Goal: Information Seeking & Learning: Learn about a topic

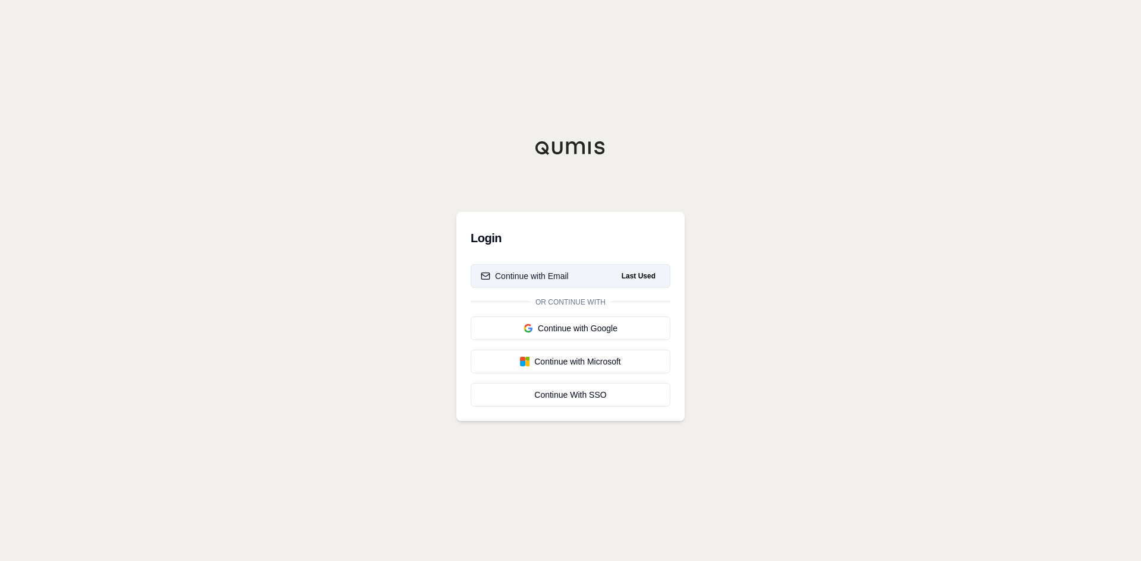
click at [567, 282] on div "Continue with Email" at bounding box center [525, 276] width 88 height 12
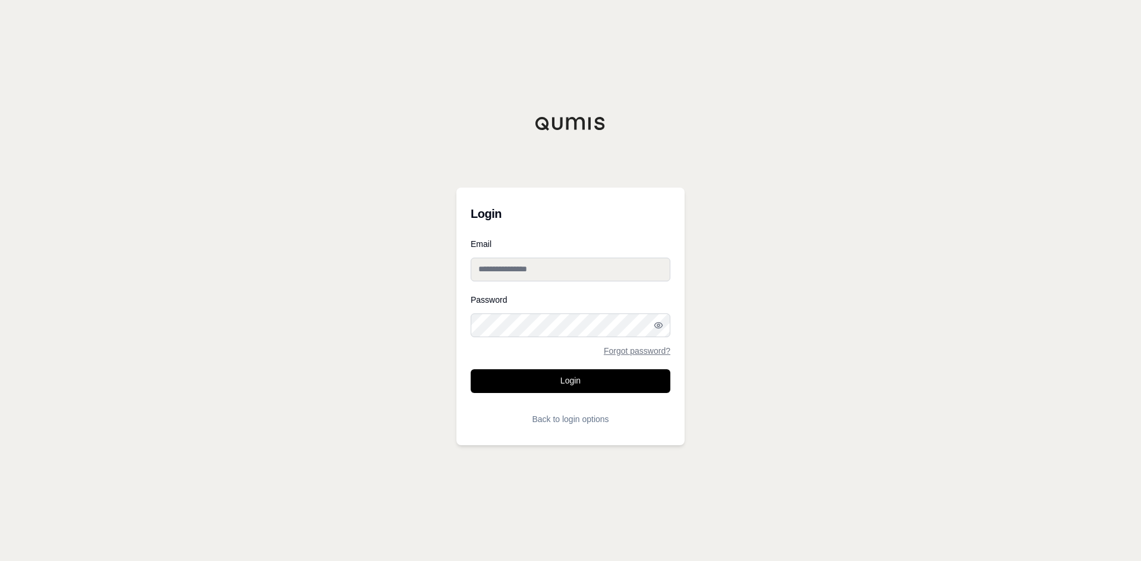
type input "**********"
click at [589, 380] on button "Login" at bounding box center [571, 382] width 200 height 24
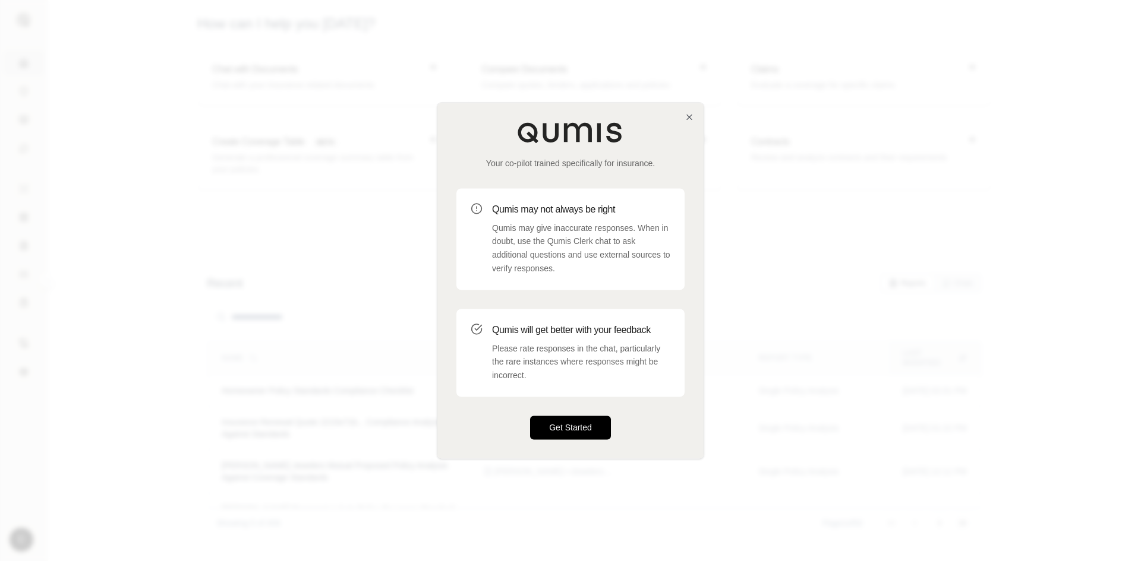
click at [558, 424] on button "Get Started" at bounding box center [570, 428] width 81 height 24
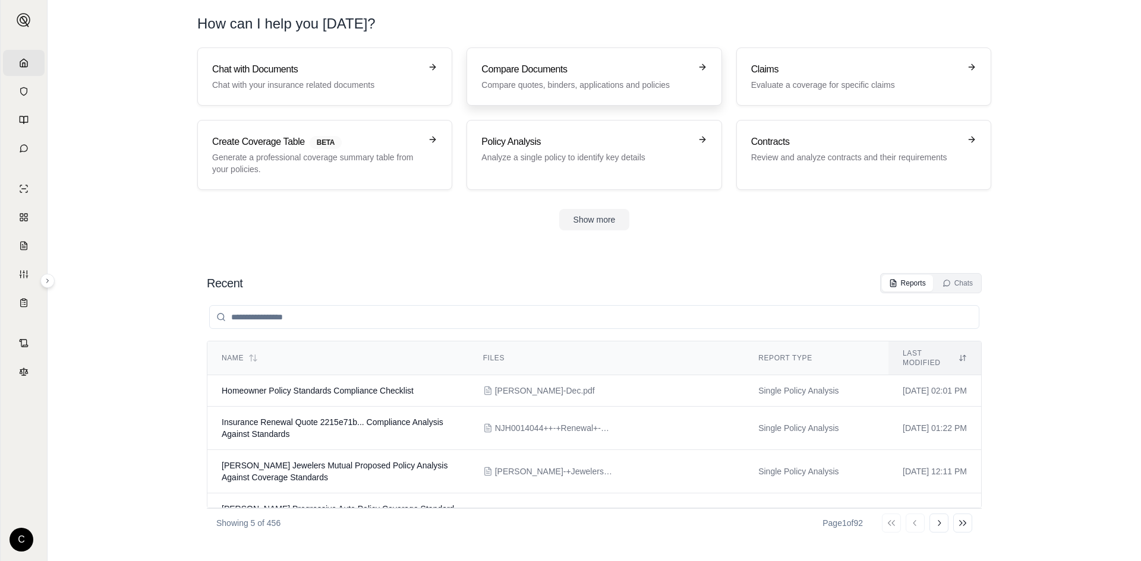
click at [485, 80] on p "Compare quotes, binders, applications and policies" at bounding box center [585, 85] width 209 height 12
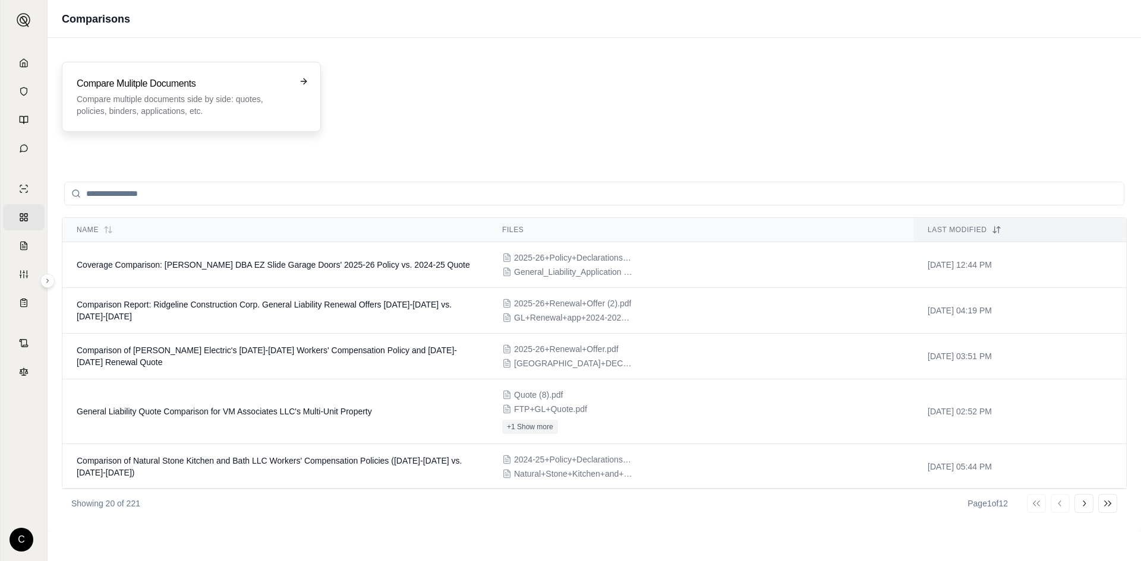
click at [209, 108] on p "Compare multiple documents side by side: quotes, policies, binders, application…" at bounding box center [183, 105] width 213 height 24
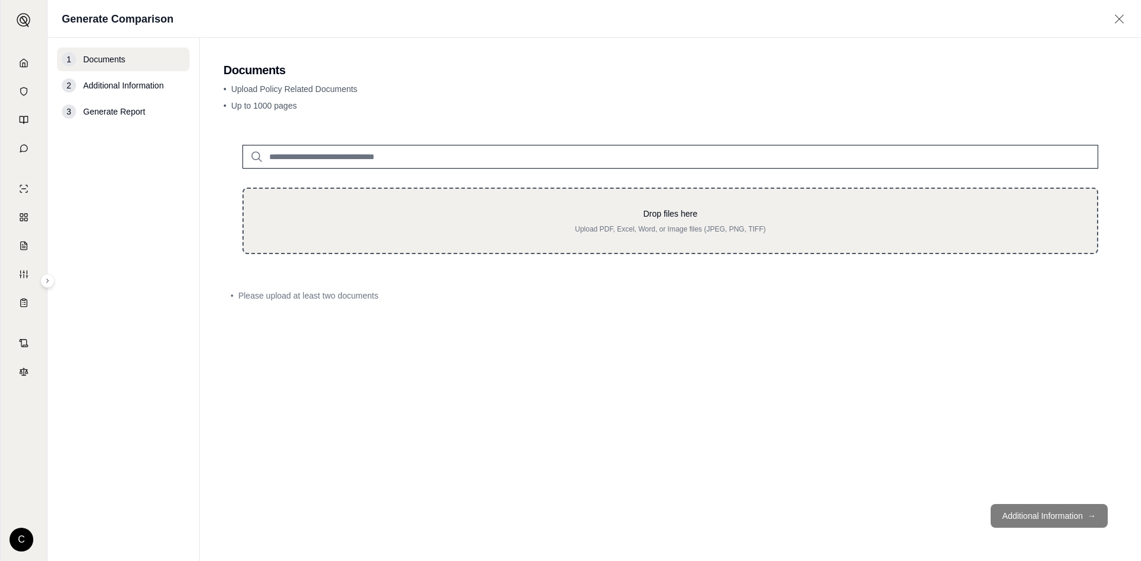
click at [361, 225] on div "Drop files here Upload PDF, Excel, Word, or Image files (JPEG, PNG, TIFF)" at bounding box center [670, 221] width 815 height 26
type input "**********"
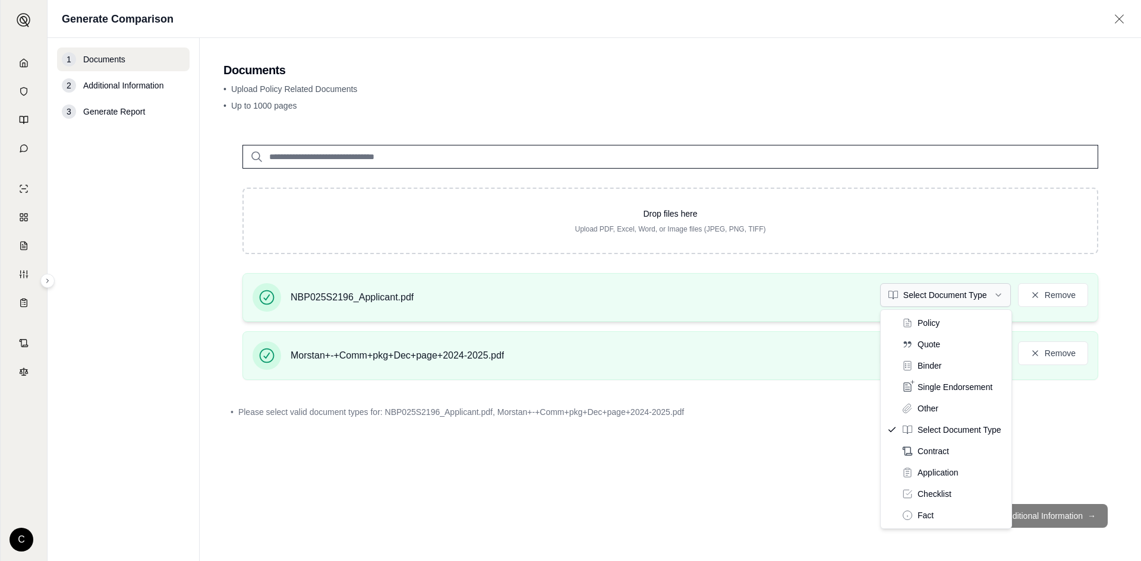
click at [921, 305] on html "Home Vault Prompts Chats Single Policy Comparisons Claims Custom Report Coverag…" at bounding box center [570, 280] width 1141 height 561
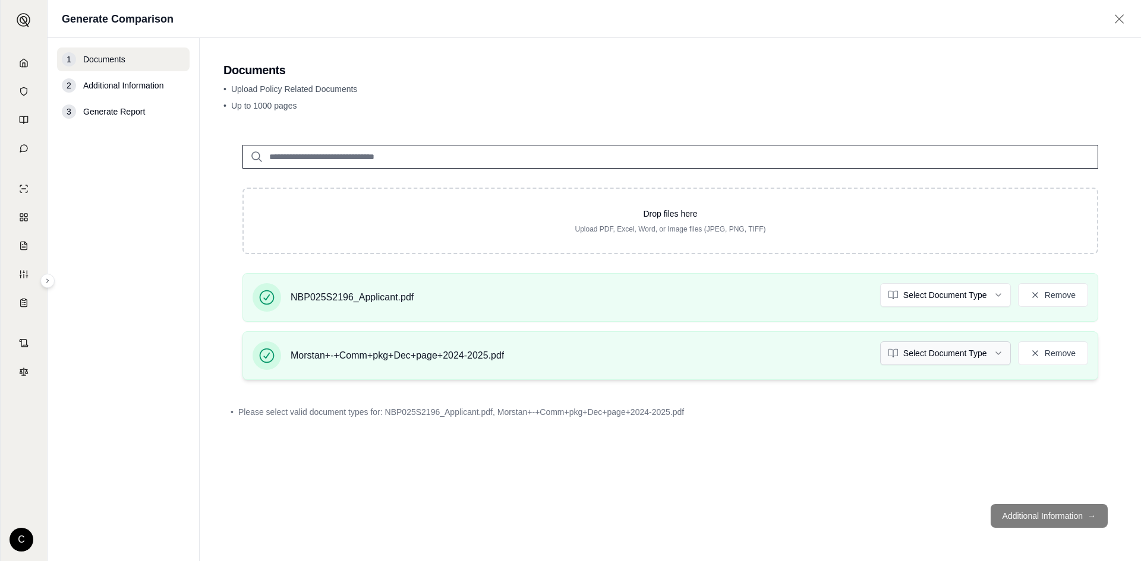
click at [939, 353] on html "Home Vault Prompts Chats Single Policy Comparisons Claims Custom Report Coverag…" at bounding box center [570, 280] width 1141 height 561
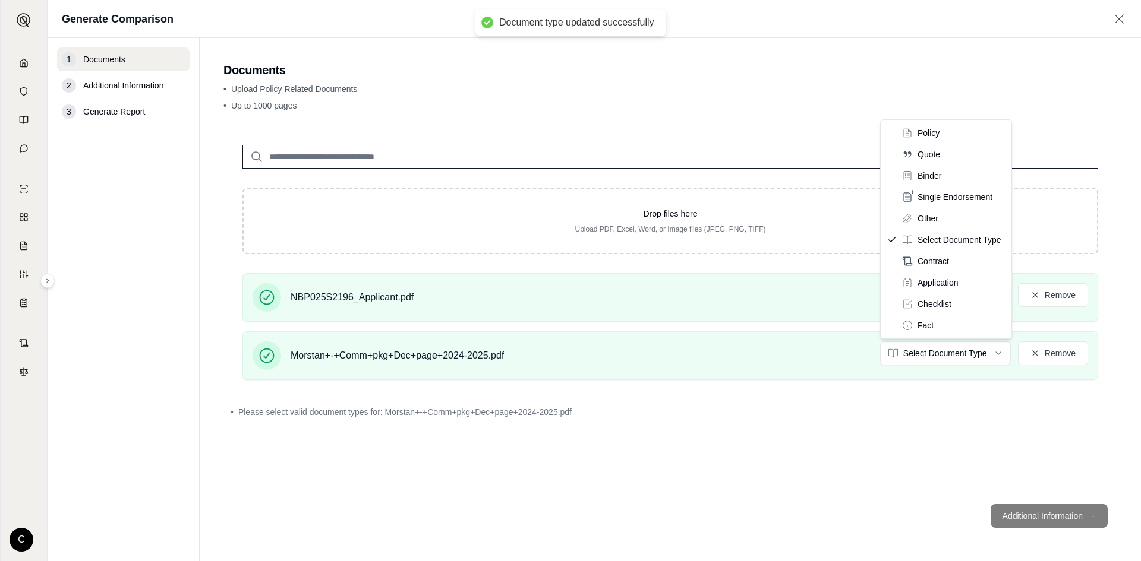
drag, startPoint x: 914, startPoint y: 140, endPoint x: 907, endPoint y: 156, distance: 17.8
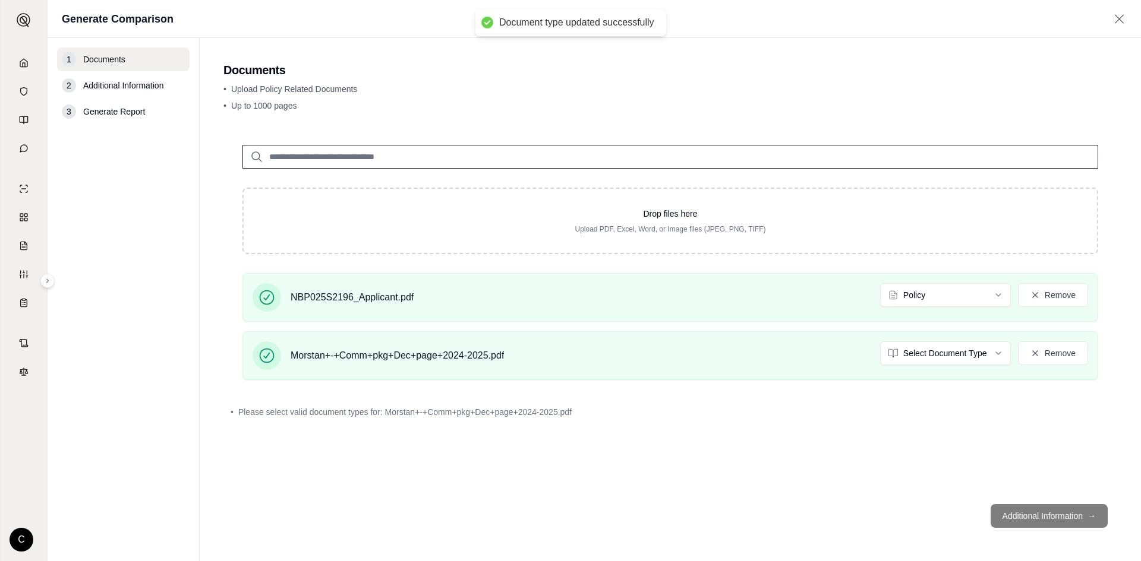
click at [787, 476] on div "Drop files here Upload PDF, Excel, Word, or Image files (JPEG, PNG, TIFF) NBP02…" at bounding box center [670, 310] width 894 height 369
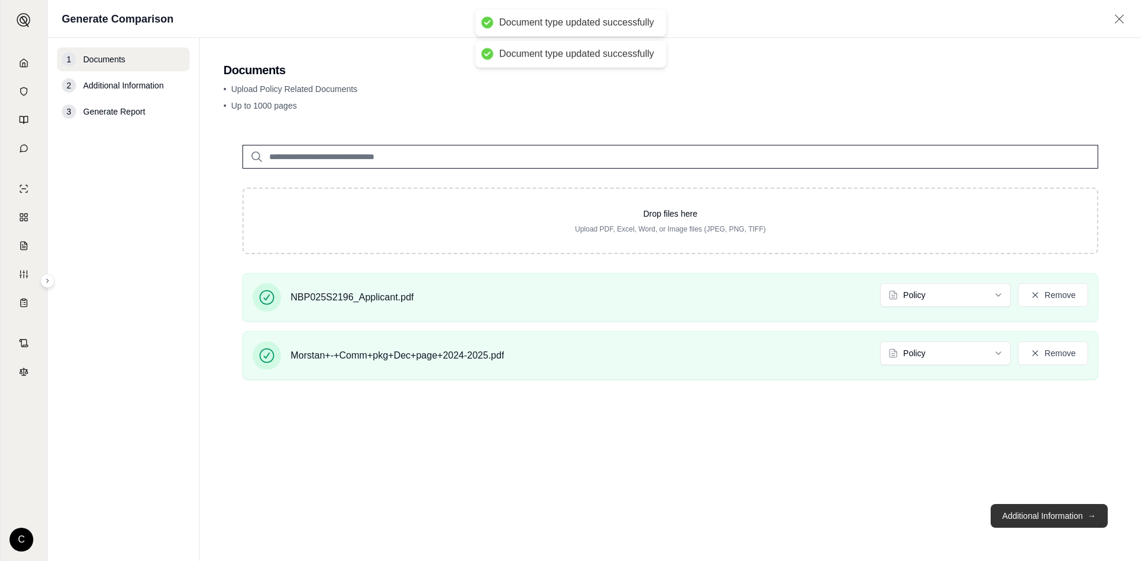
click at [1042, 514] on button "Additional Information →" at bounding box center [1048, 516] width 117 height 24
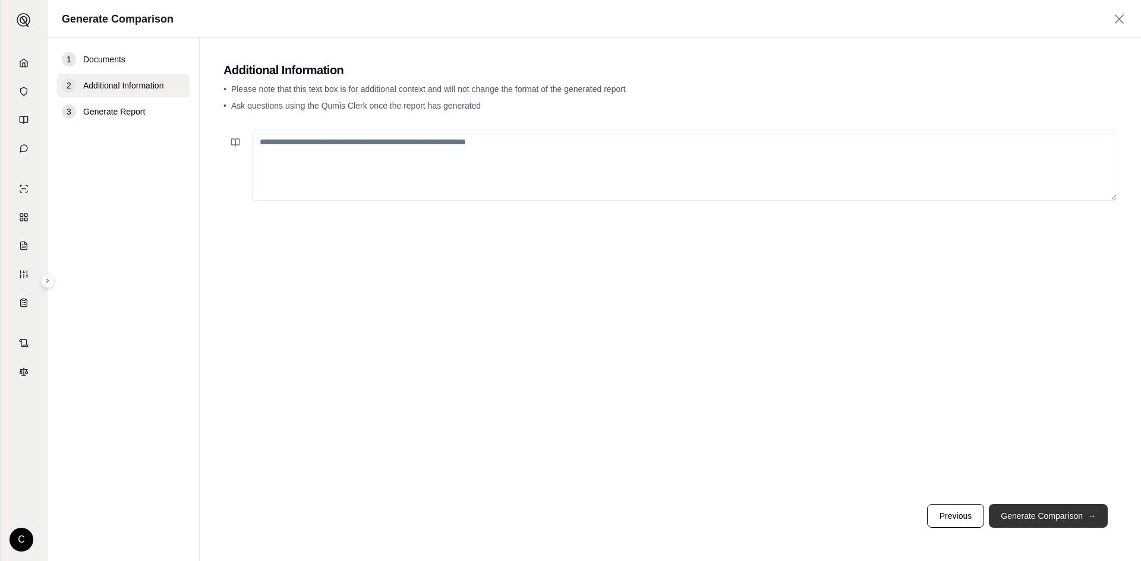
click at [1022, 509] on button "Generate Comparison →" at bounding box center [1048, 516] width 119 height 24
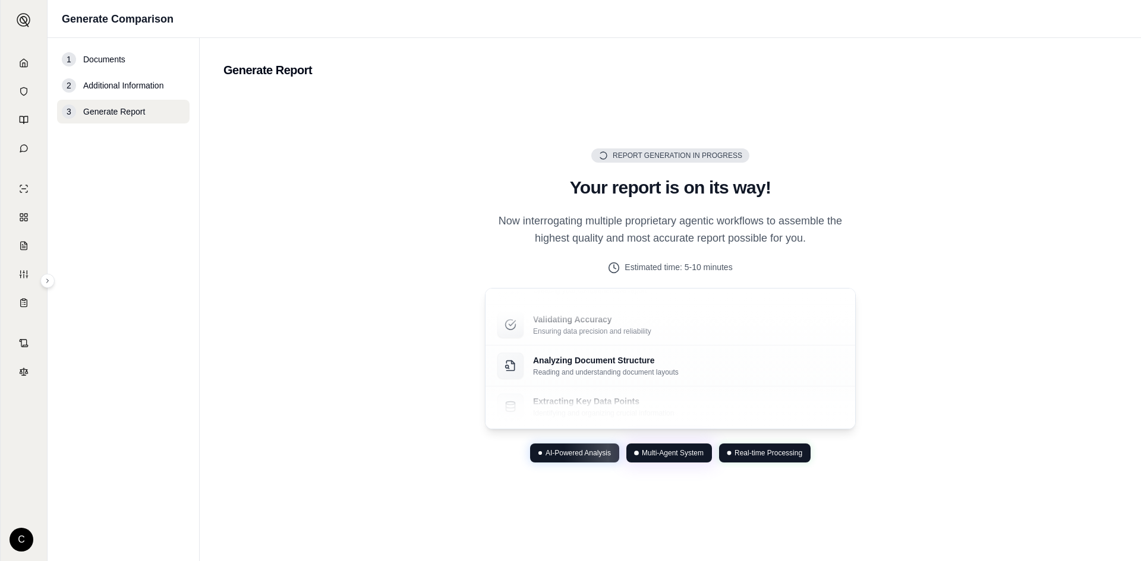
click at [787, 457] on span "Real-time Processing" at bounding box center [768, 454] width 68 height 10
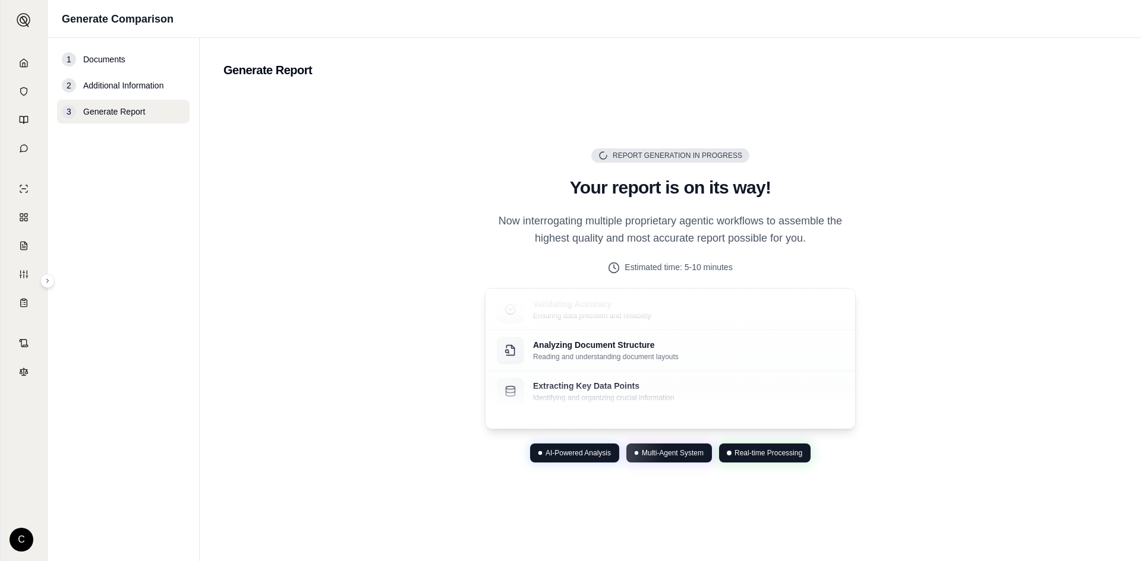
click at [605, 450] on span "AI-Powered Analysis" at bounding box center [577, 454] width 65 height 10
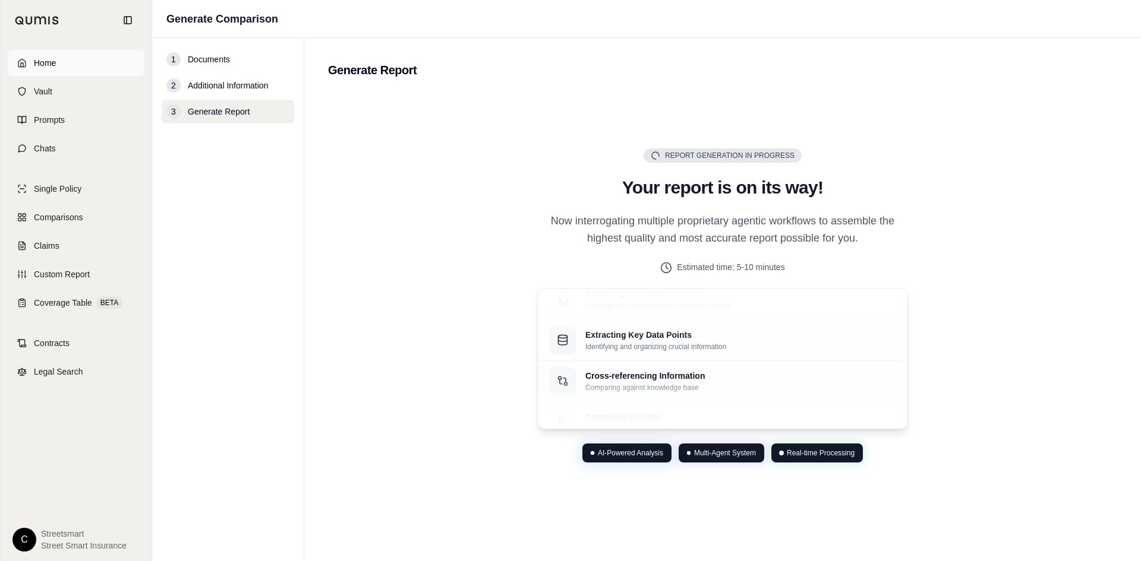
click at [36, 71] on link "Home" at bounding box center [76, 63] width 137 height 26
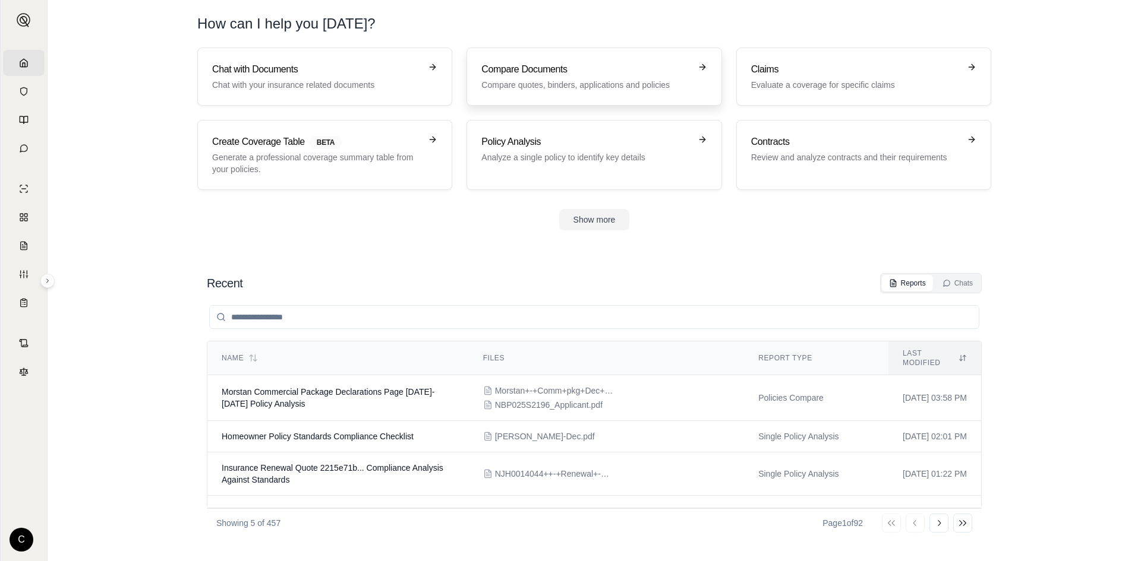
click at [557, 75] on h3 "Compare Documents" at bounding box center [585, 69] width 209 height 14
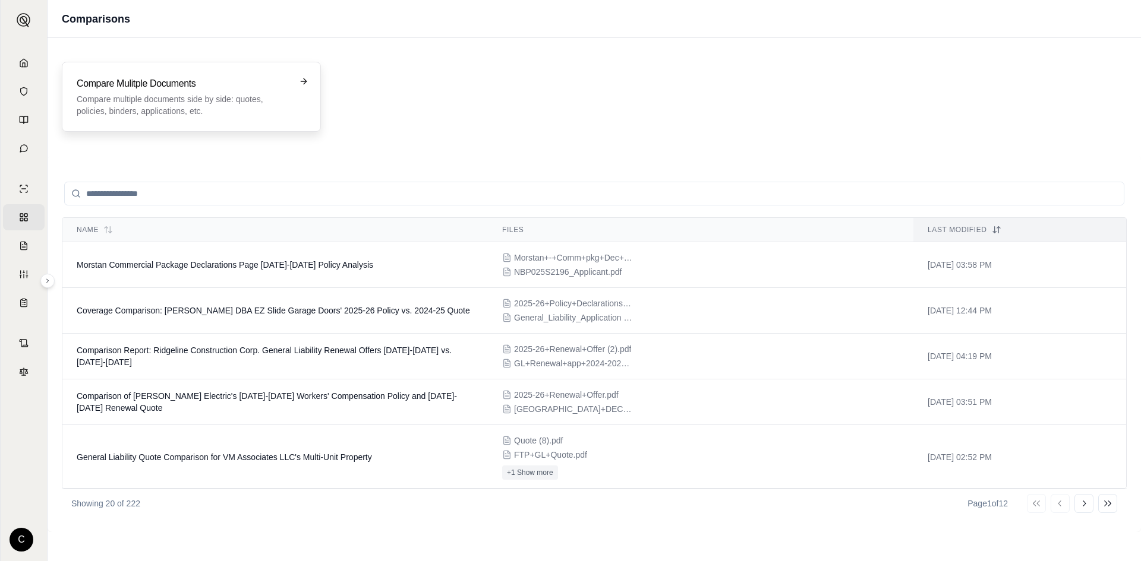
click at [185, 118] on div "Compare Mulitple Documents Compare multiple documents side by side: quotes, pol…" at bounding box center [191, 97] width 259 height 70
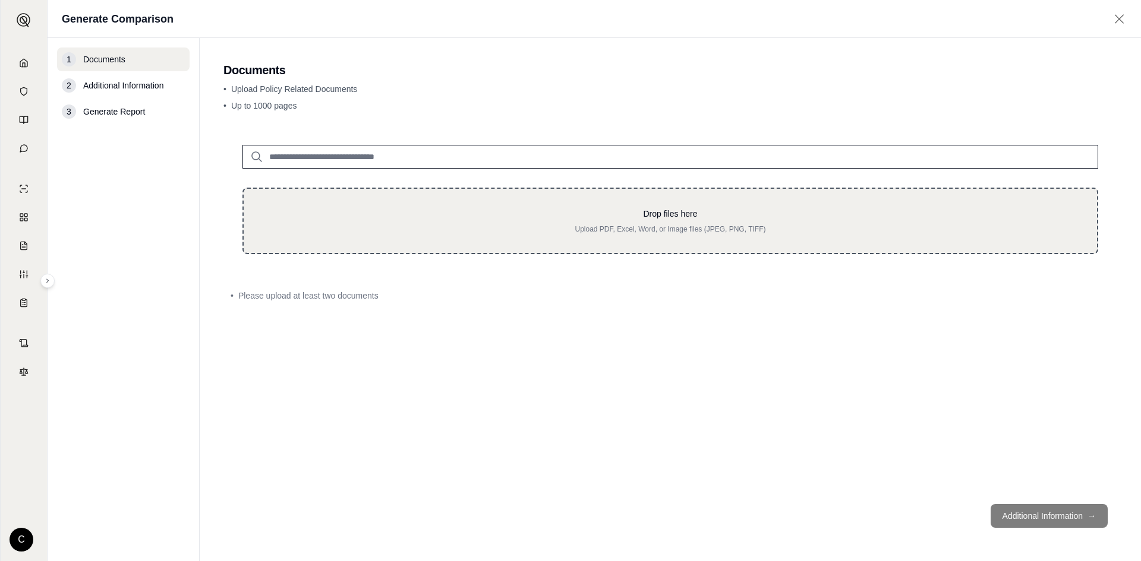
click at [518, 202] on div "Drop files here Upload PDF, Excel, Word, or Image files (JPEG, PNG, TIFF)" at bounding box center [669, 221] width 855 height 67
type input "**********"
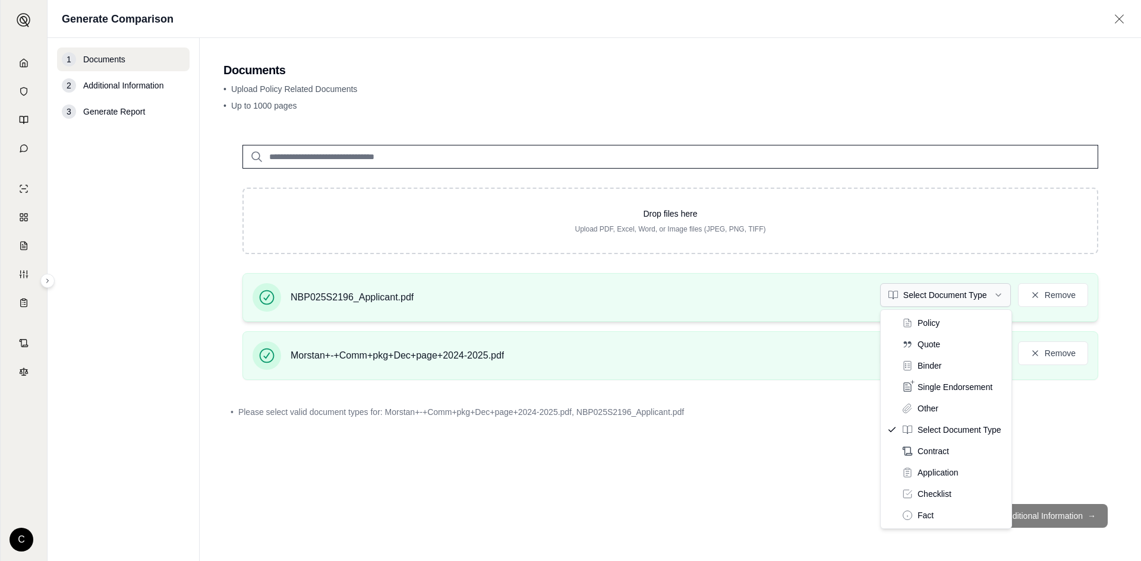
click at [947, 293] on html "Home Vault Prompts Chats Single Policy Comparisons Claims Custom Report Coverag…" at bounding box center [570, 280] width 1141 height 561
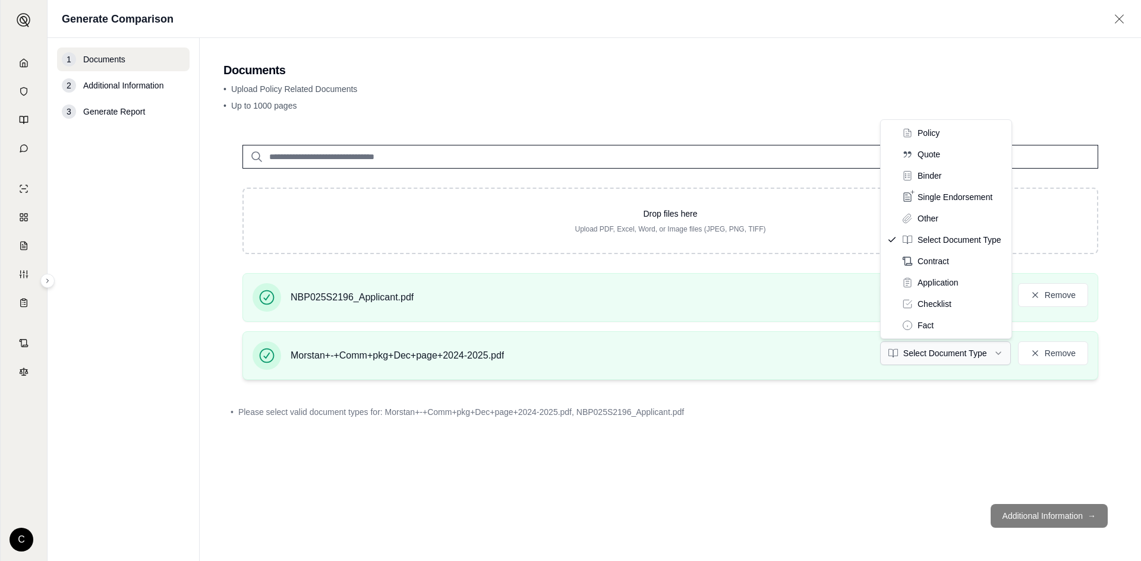
click at [931, 358] on html "Home Vault Prompts Chats Single Policy Comparisons Claims Custom Report Coverag…" at bounding box center [570, 280] width 1141 height 561
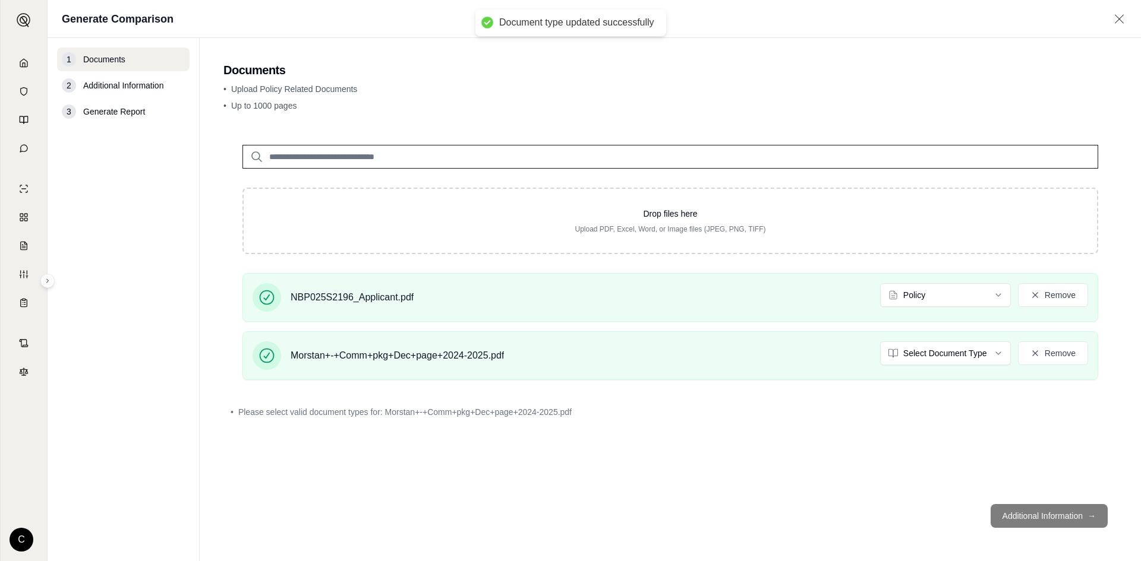
click at [807, 471] on div "Drop files here Upload PDF, Excel, Word, or Image files (JPEG, PNG, TIFF) NBP02…" at bounding box center [670, 310] width 894 height 369
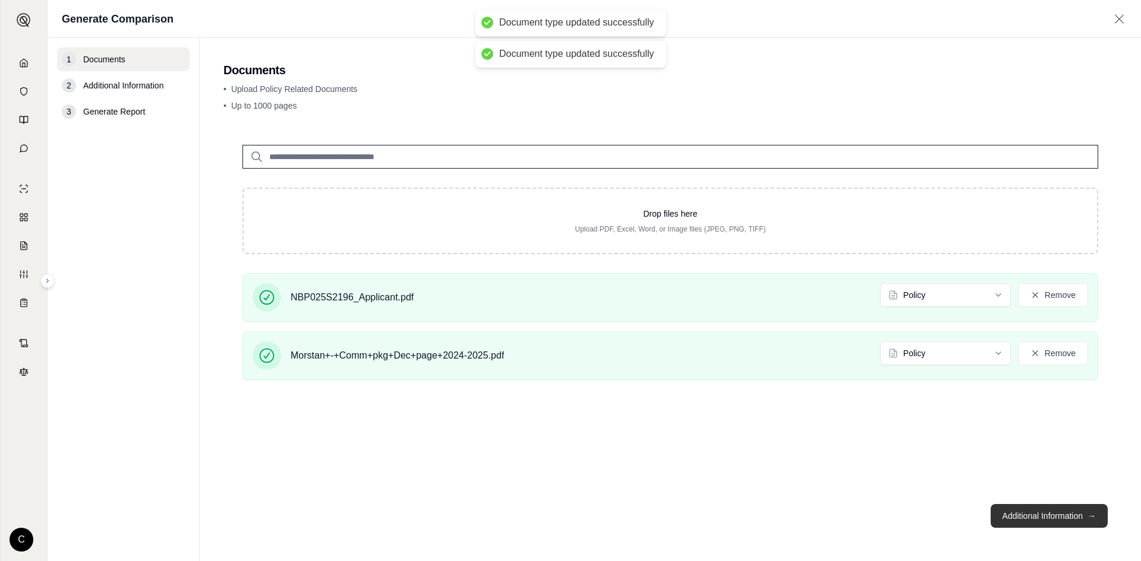
click at [1005, 517] on button "Additional Information →" at bounding box center [1048, 516] width 117 height 24
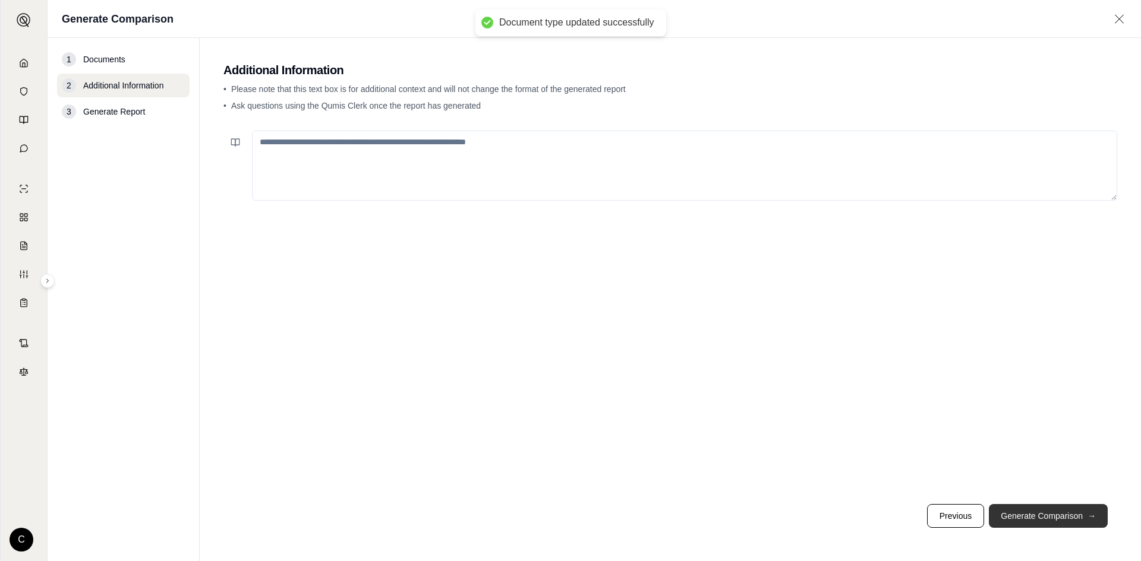
click at [1088, 525] on button "Generate Comparison →" at bounding box center [1048, 516] width 119 height 24
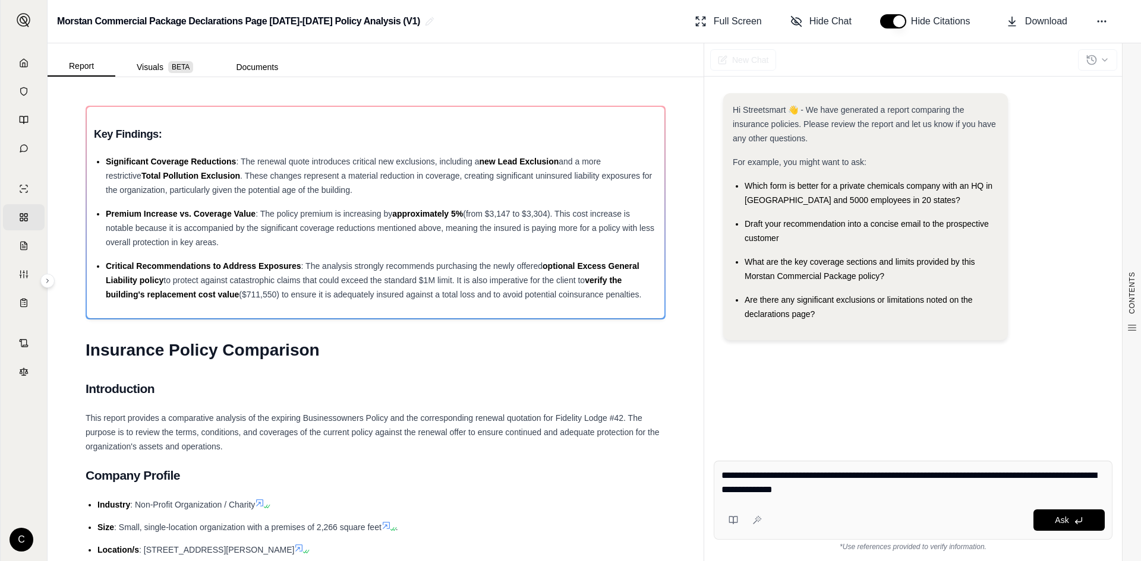
type textarea "**********"
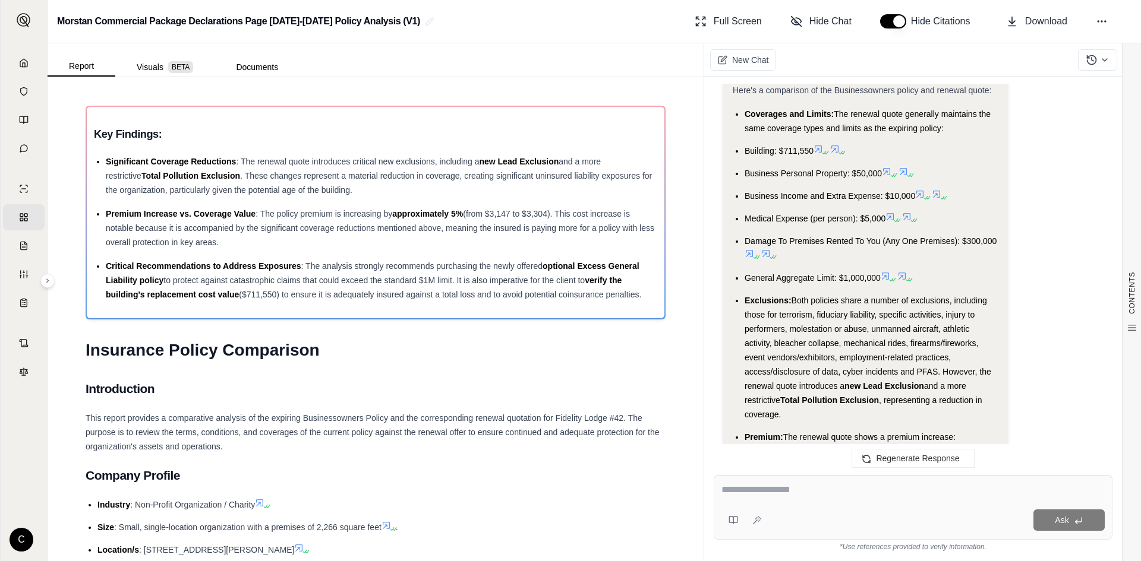
scroll to position [3404, 0]
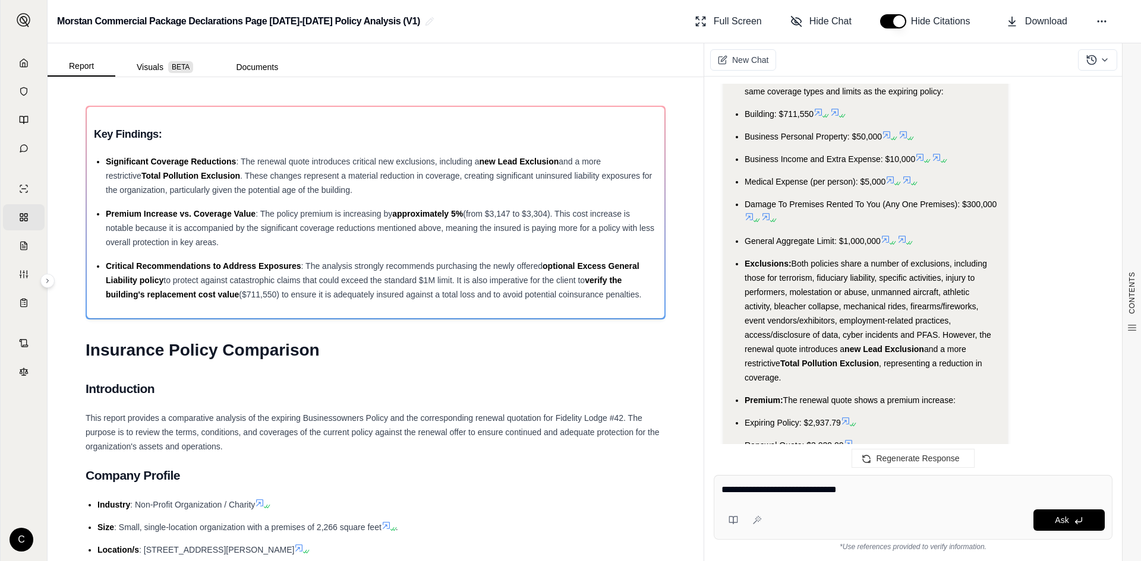
type textarea "**********"
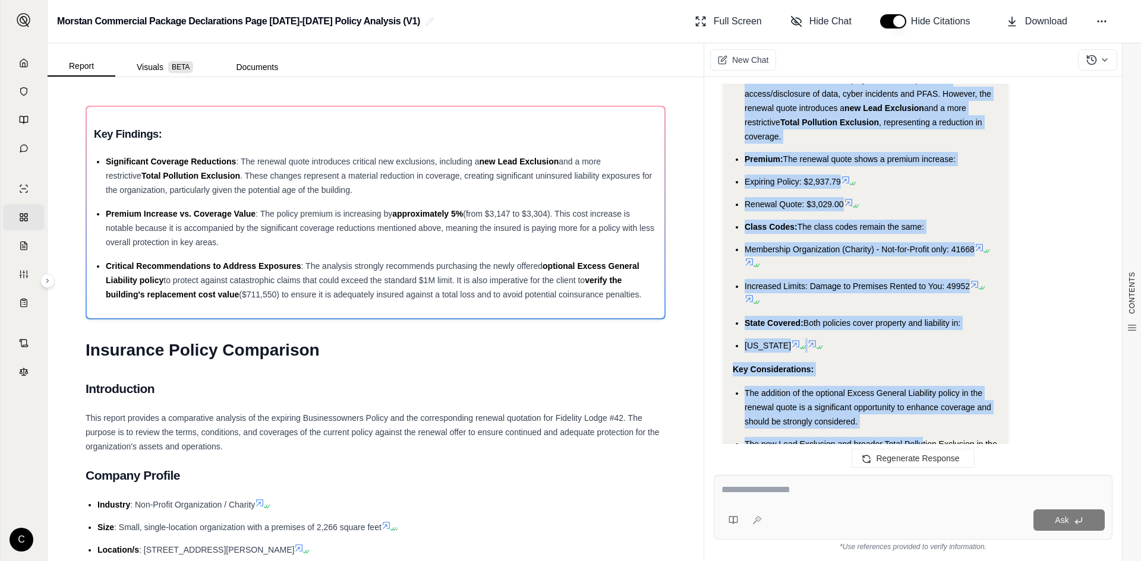
scroll to position [3649, 0]
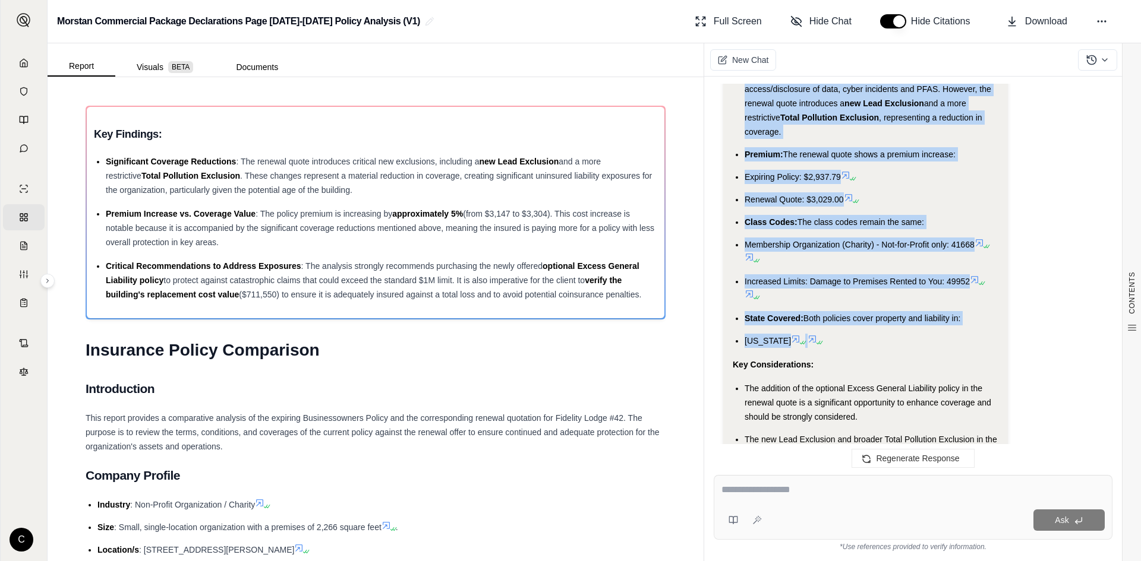
drag, startPoint x: 741, startPoint y: 249, endPoint x: 900, endPoint y: 330, distance: 178.0
click at [900, 330] on ul "Coverages and Limits: The renewal quote generally maintains the same coverage t…" at bounding box center [866, 86] width 266 height 524
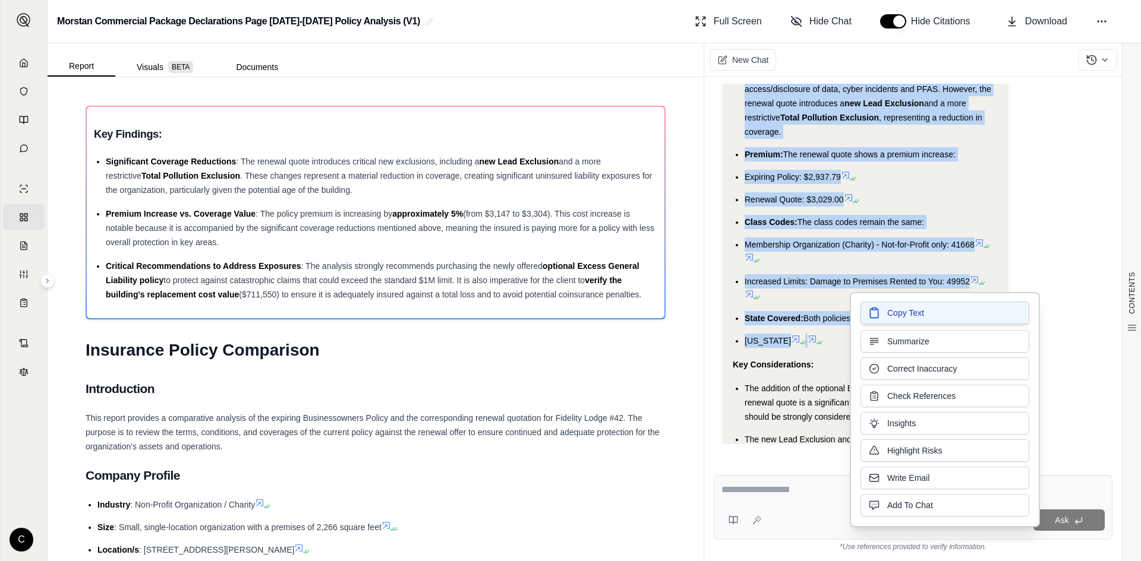
click at [908, 312] on span "Copy Text" at bounding box center [905, 313] width 37 height 12
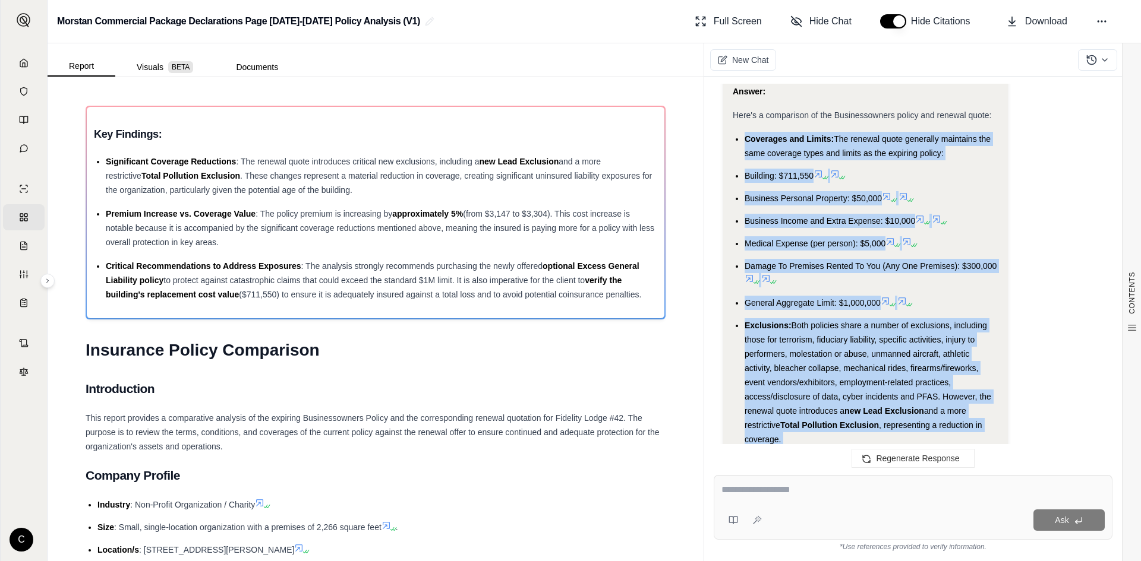
scroll to position [3412, 0]
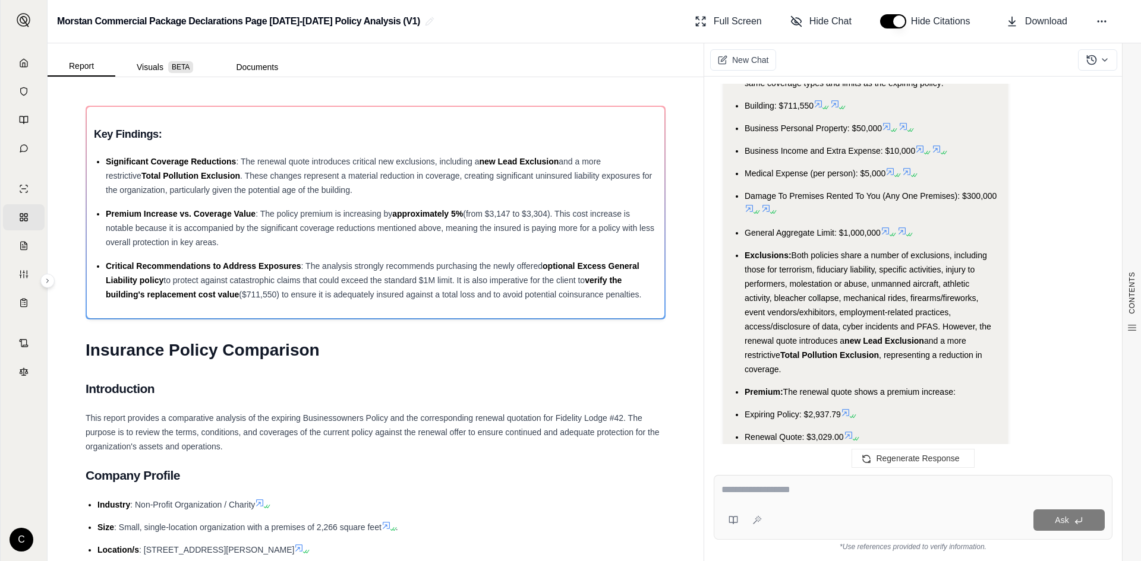
click at [801, 488] on textarea at bounding box center [912, 490] width 383 height 14
type textarea "**********"
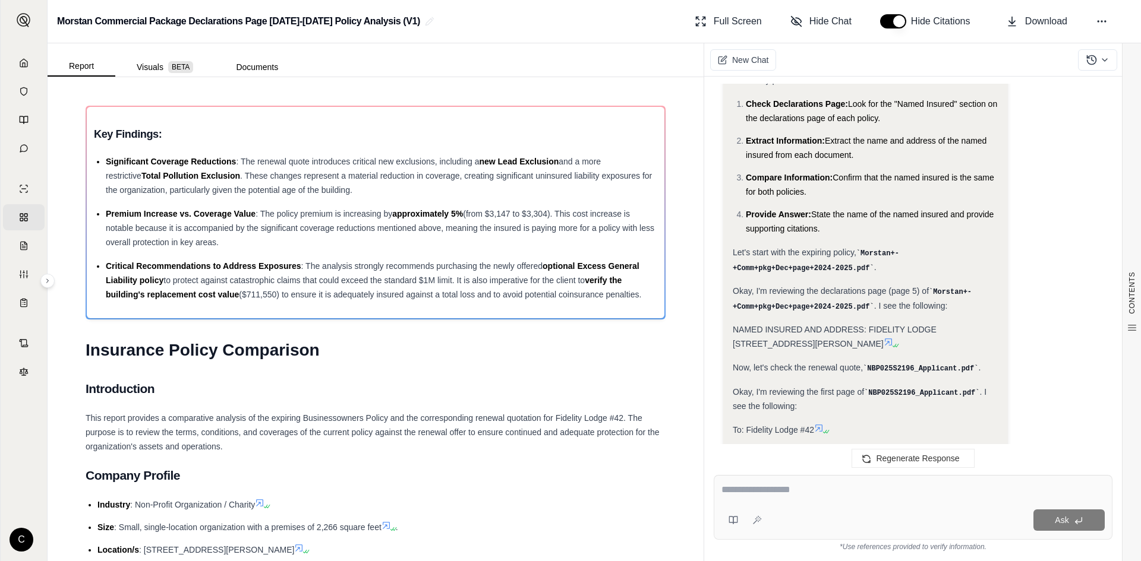
scroll to position [5340, 0]
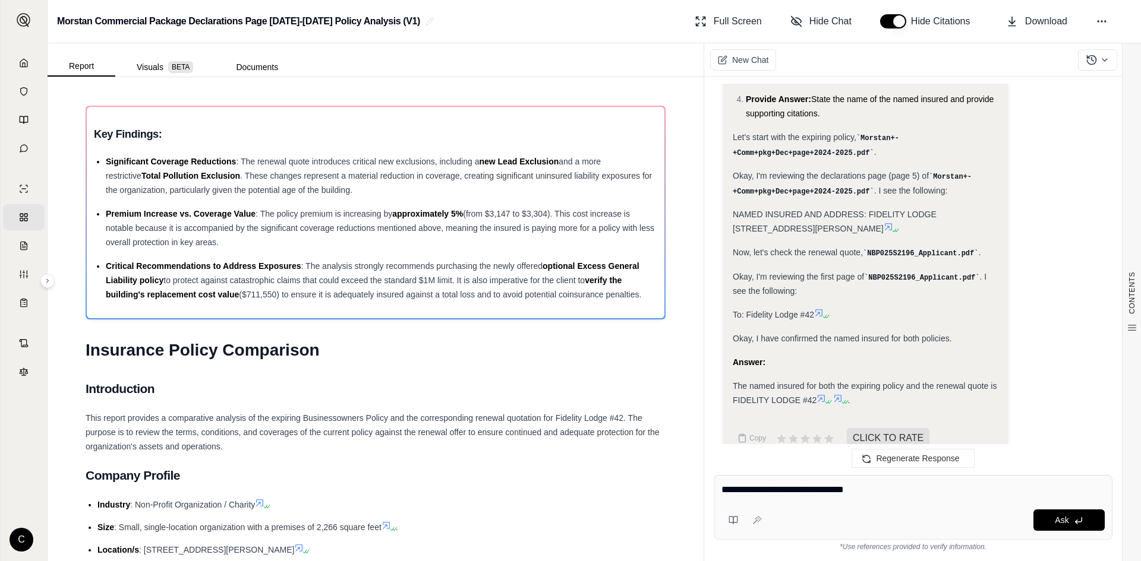
type textarea "**********"
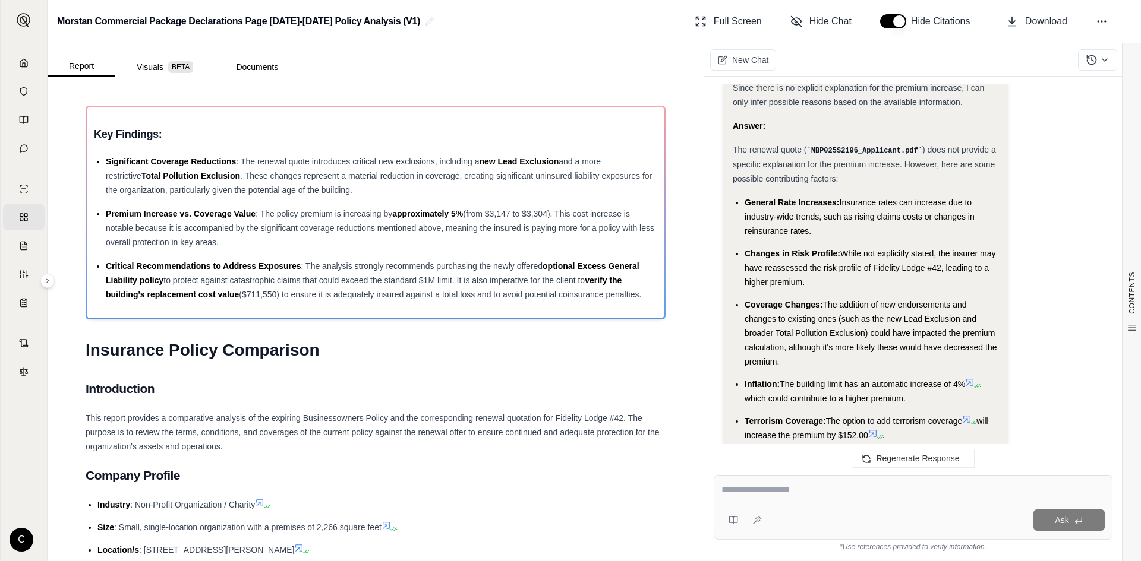
scroll to position [6237, 0]
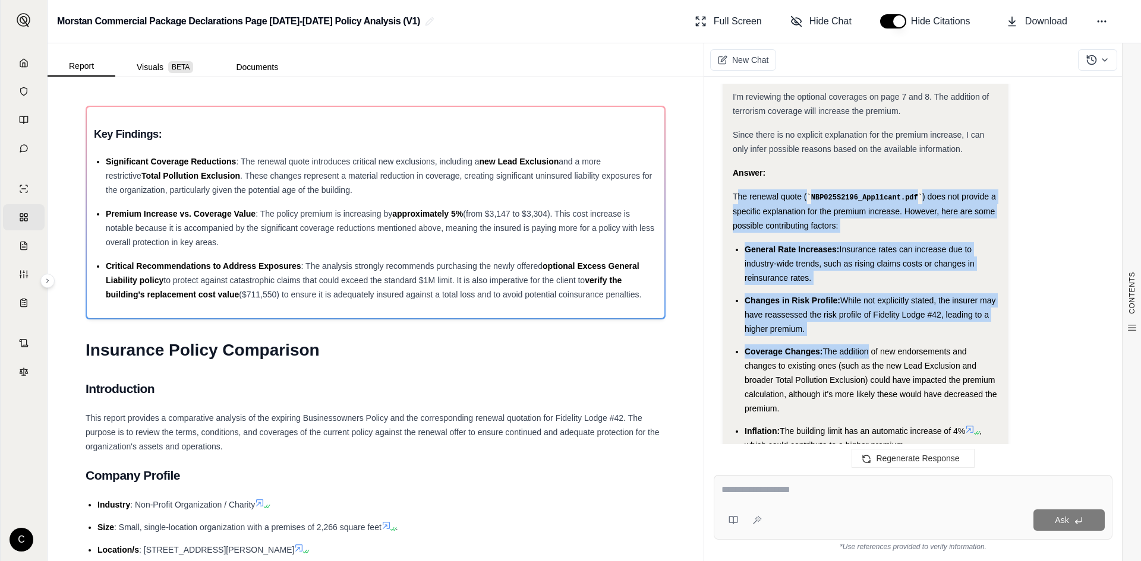
drag, startPoint x: 737, startPoint y: 173, endPoint x: 864, endPoint y: 329, distance: 200.9
click at [864, 329] on div "Analysis: The question is what caused the premium to increase from the expiring…" at bounding box center [866, 84] width 266 height 886
click at [882, 203] on div "The renewal quote ( NBP025S2196_Applicant.pdf ) does not provide a specific exp…" at bounding box center [866, 211] width 266 height 43
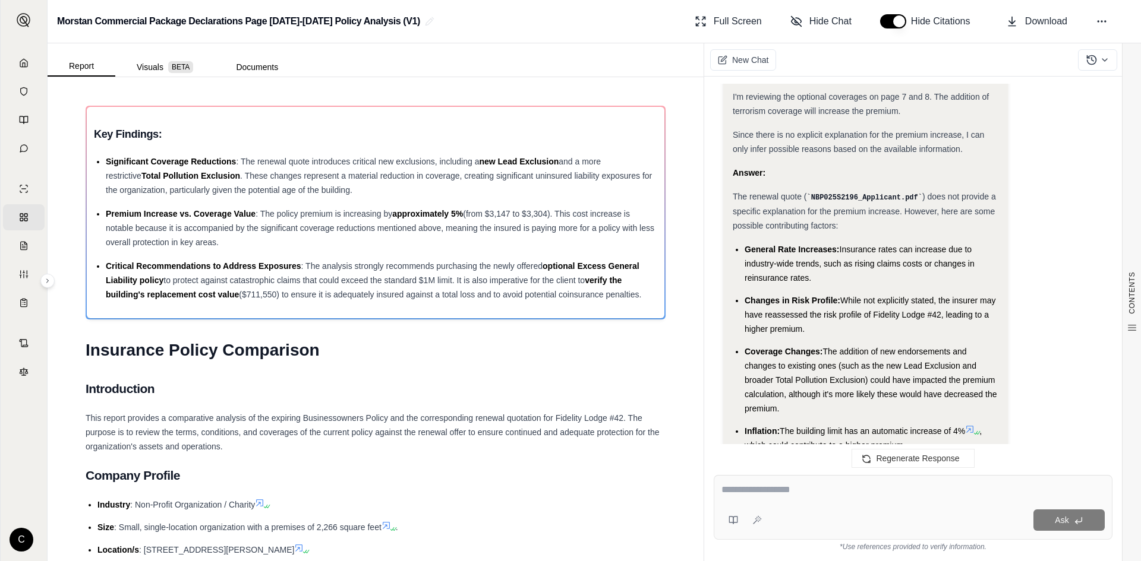
click at [779, 217] on div "Analysis: The question is what caused the premium to increase from the expiring…" at bounding box center [866, 84] width 266 height 886
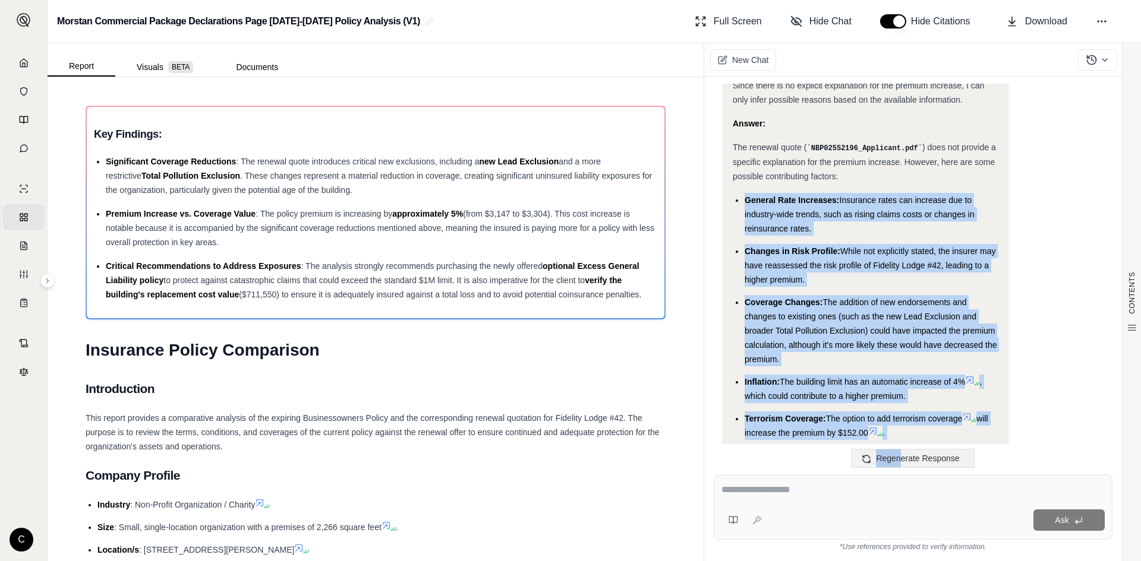
scroll to position [6356, 0]
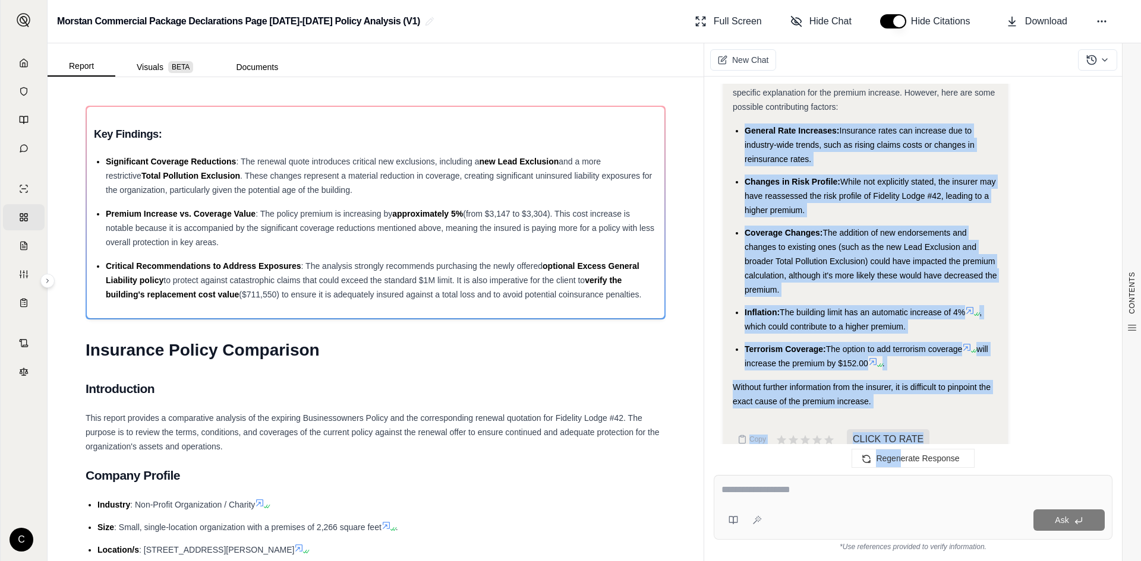
drag, startPoint x: 743, startPoint y: 225, endPoint x: 867, endPoint y: 339, distance: 169.0
click at [867, 339] on ul "General Rate Increases: Insurance rates can increase due to industry-wide trend…" at bounding box center [866, 247] width 266 height 247
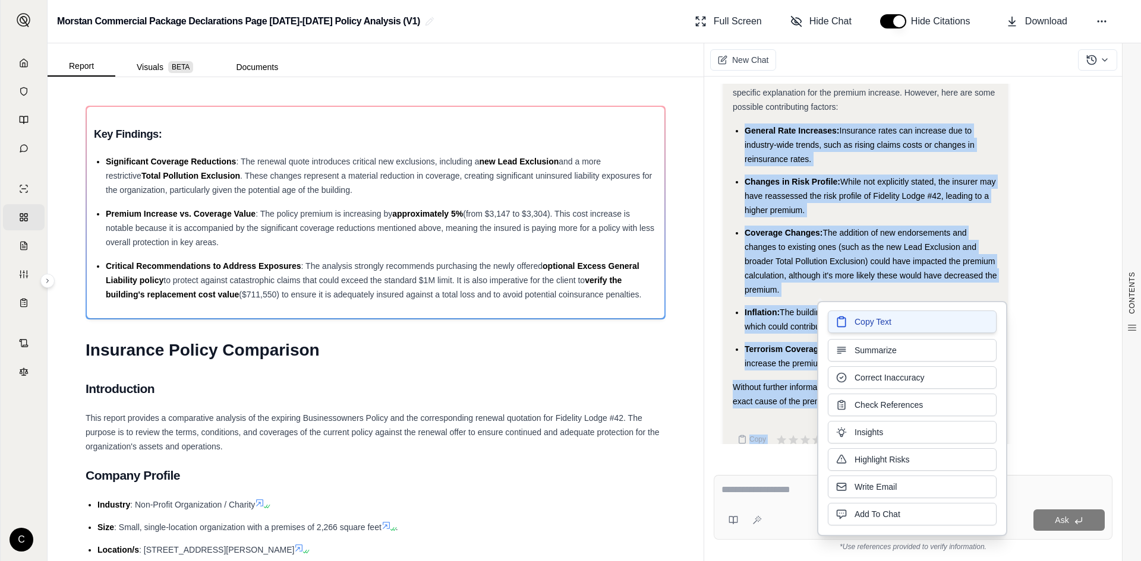
click at [883, 325] on span "Copy Text" at bounding box center [872, 322] width 37 height 12
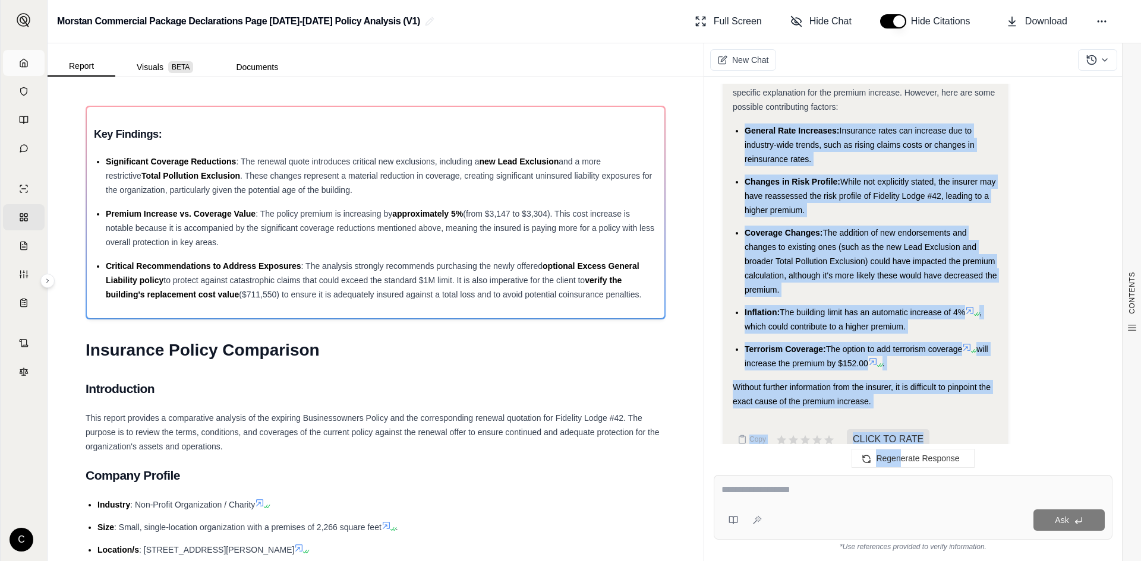
click at [27, 67] on icon at bounding box center [24, 63] width 10 height 10
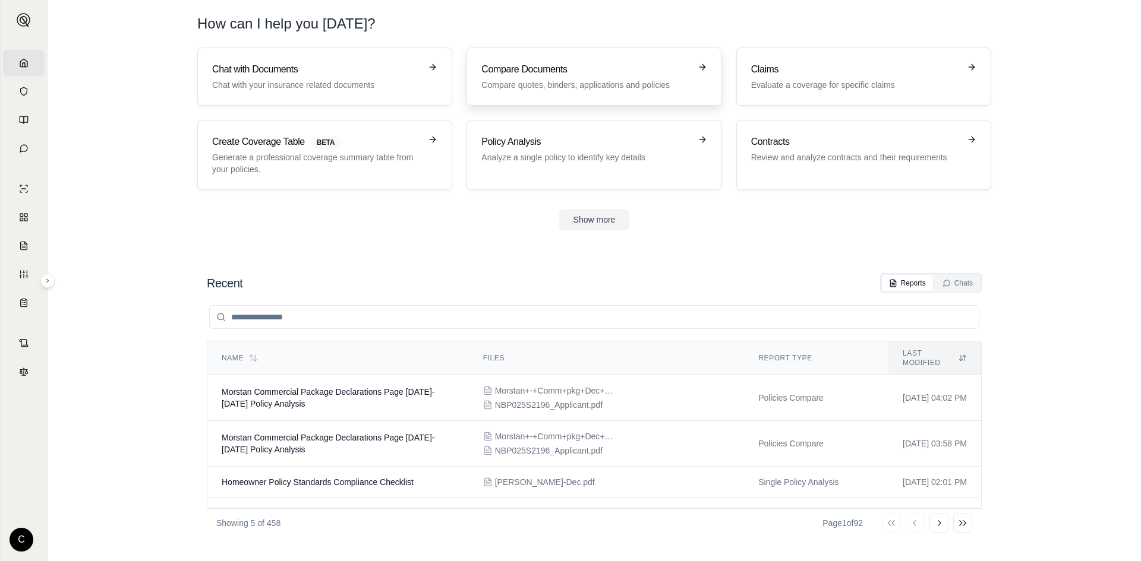
click at [554, 80] on p "Compare quotes, binders, applications and policies" at bounding box center [585, 85] width 209 height 12
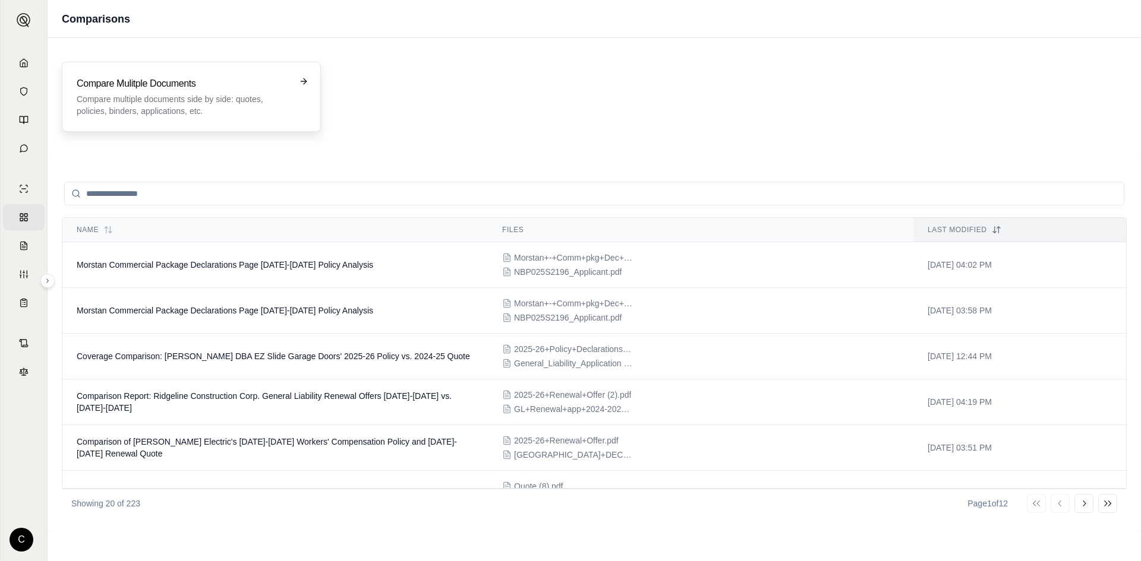
click at [213, 121] on div "Compare Mulitple Documents Compare multiple documents side by side: quotes, pol…" at bounding box center [191, 97] width 259 height 70
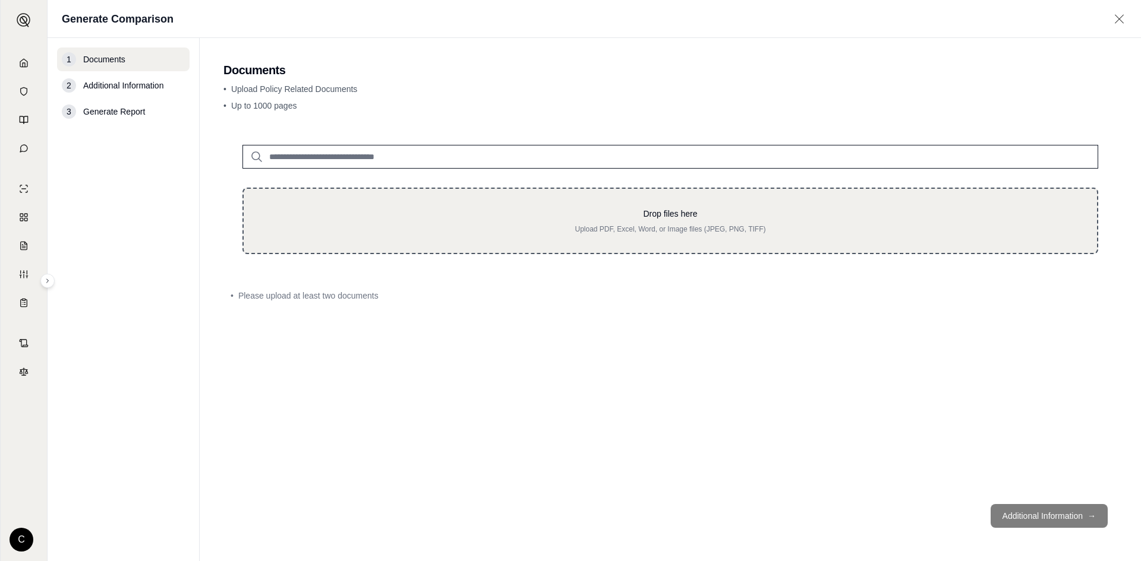
click at [512, 215] on p "Drop files here" at bounding box center [670, 214] width 815 height 12
type input "**********"
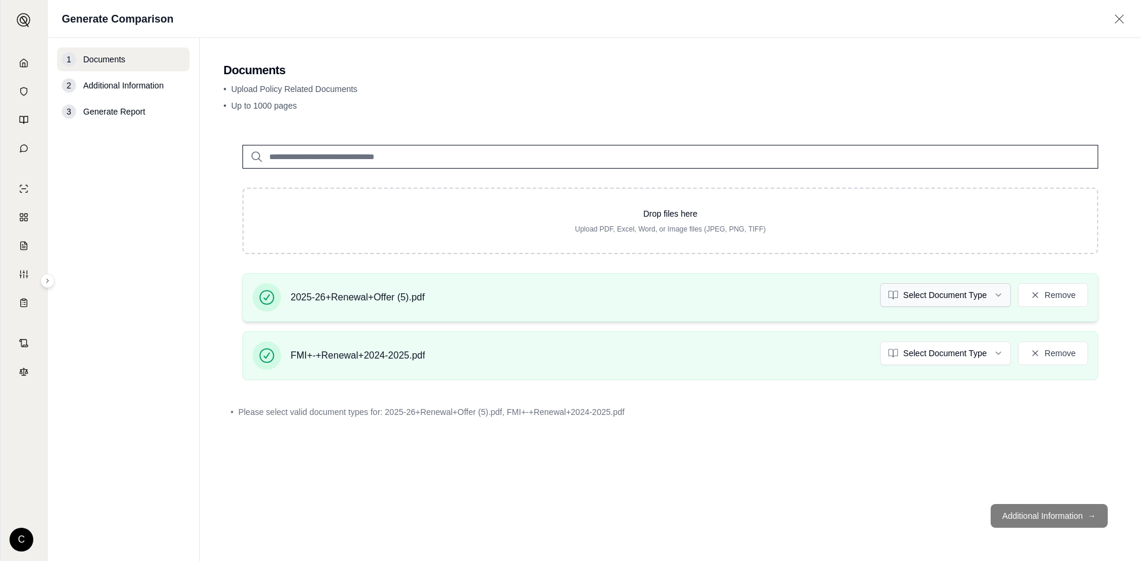
click at [900, 298] on html "Home Vault Prompts Chats Single Policy Comparisons Claims Custom Report Coverag…" at bounding box center [570, 280] width 1141 height 561
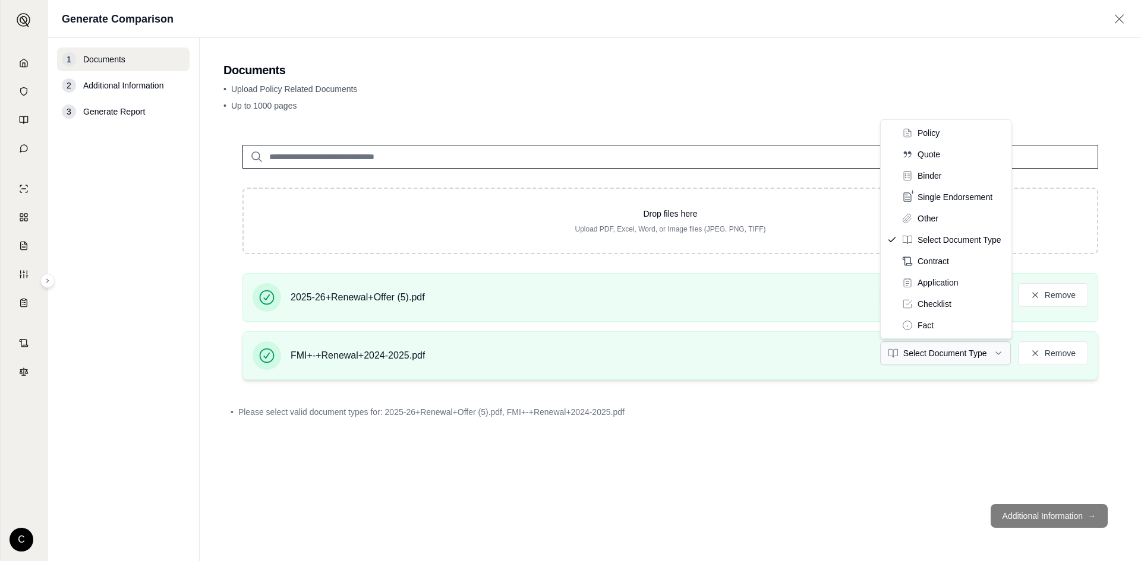
click at [929, 351] on html "Home Vault Prompts Chats Single Policy Comparisons Claims Custom Report Coverag…" at bounding box center [570, 280] width 1141 height 561
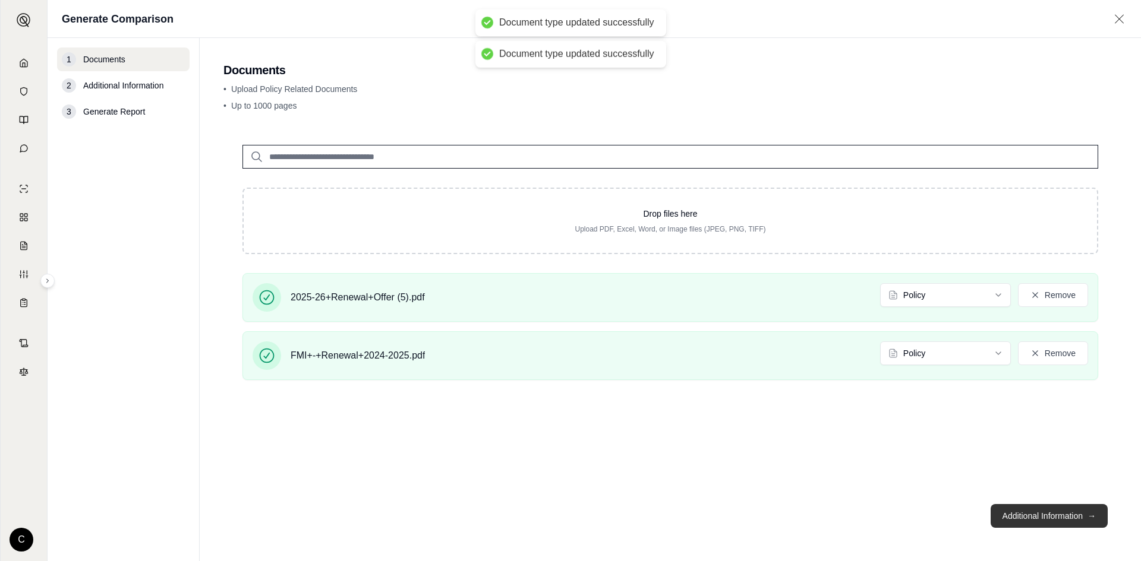
click at [1074, 519] on button "Additional Information →" at bounding box center [1048, 516] width 117 height 24
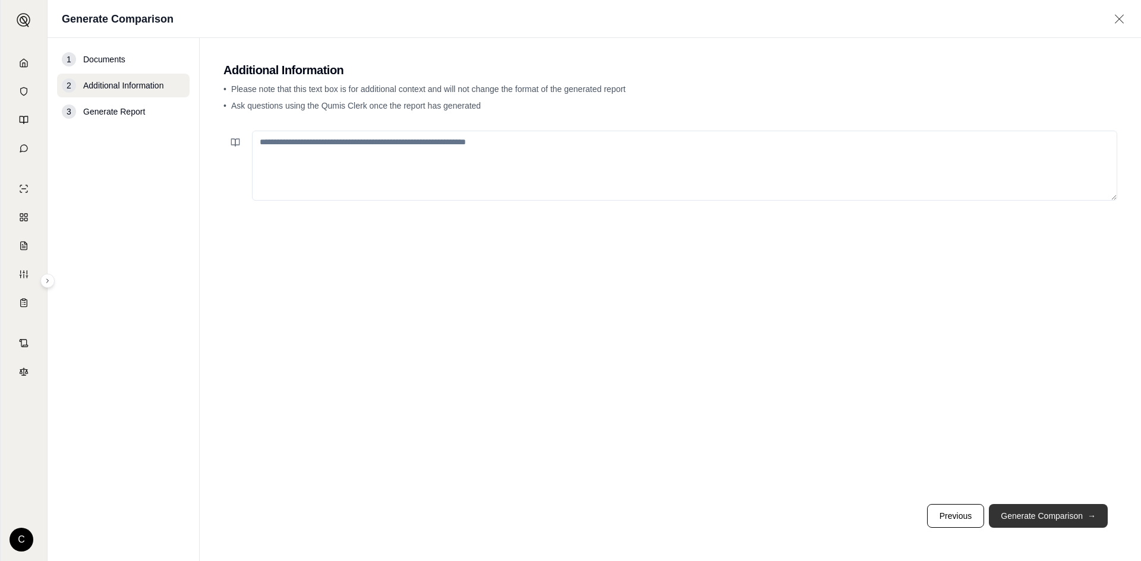
click at [1050, 522] on button "Generate Comparison →" at bounding box center [1048, 516] width 119 height 24
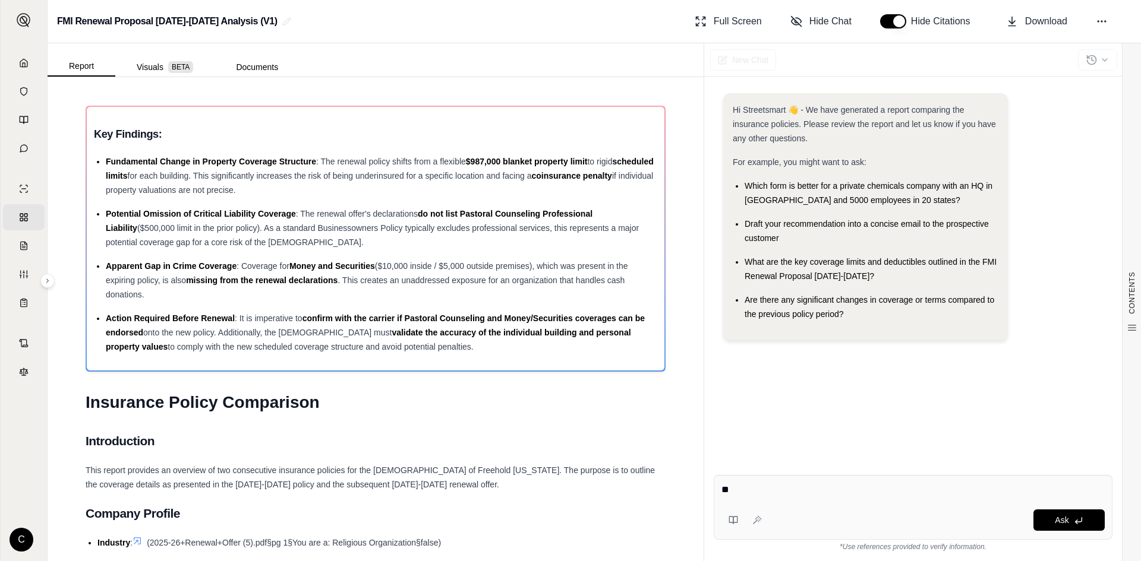
type textarea "*"
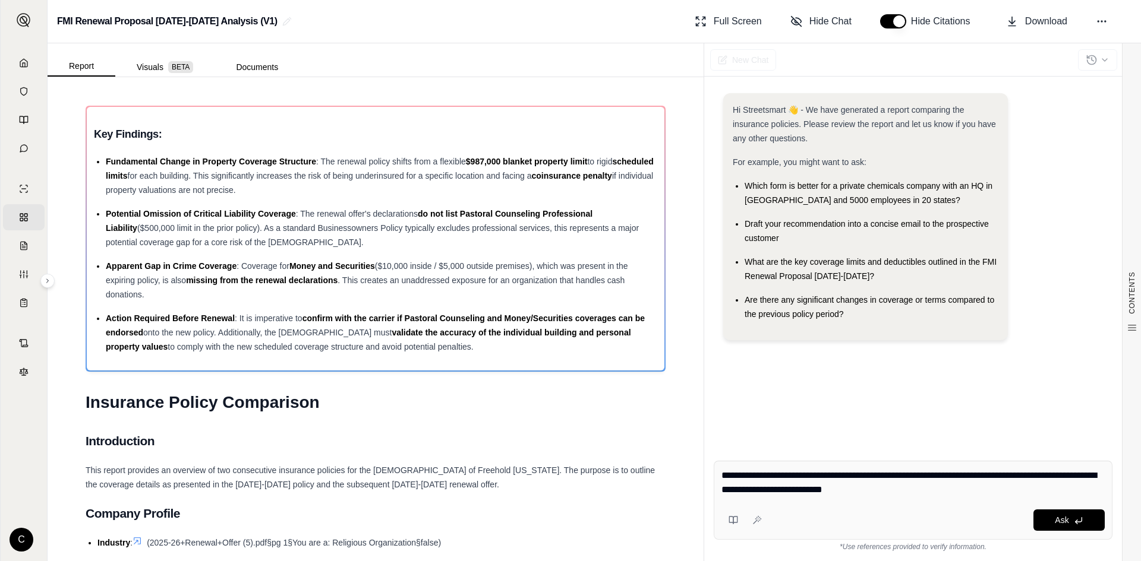
type textarea "**********"
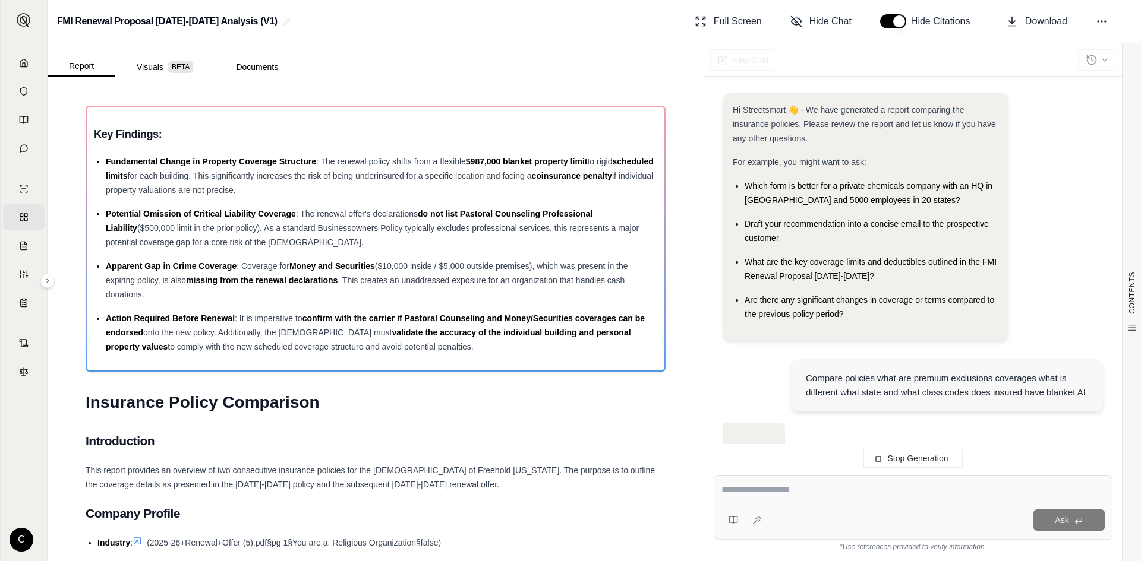
scroll to position [46, 0]
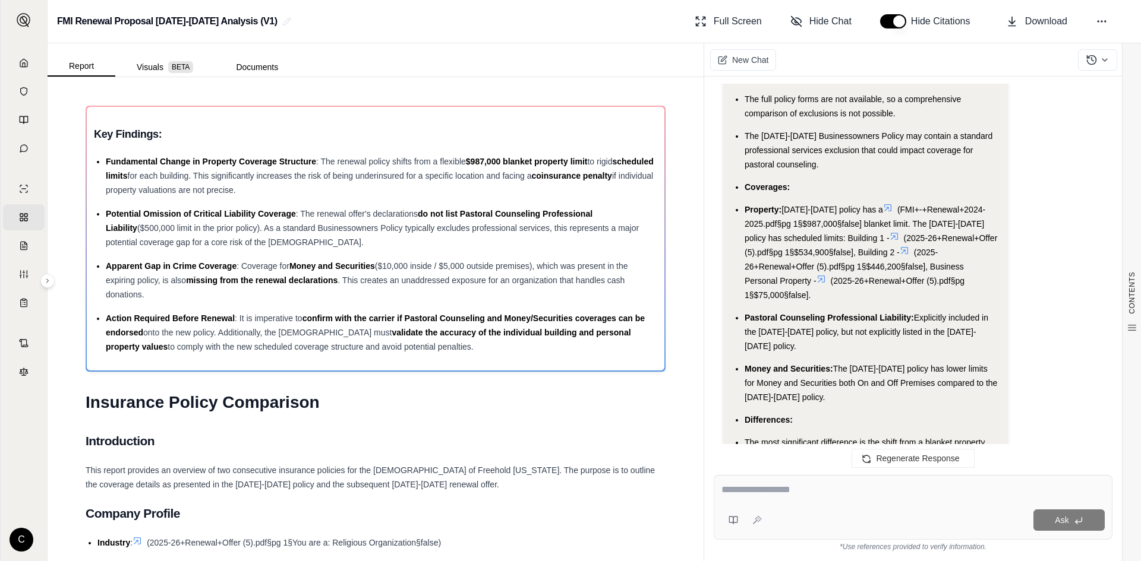
scroll to position [2131, 0]
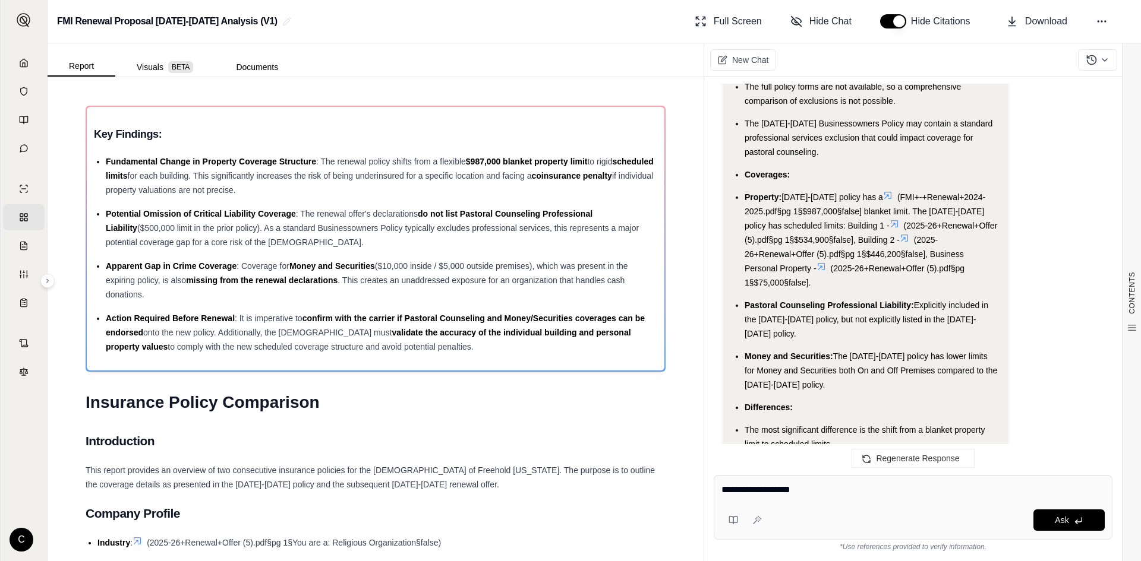
type textarea "**********"
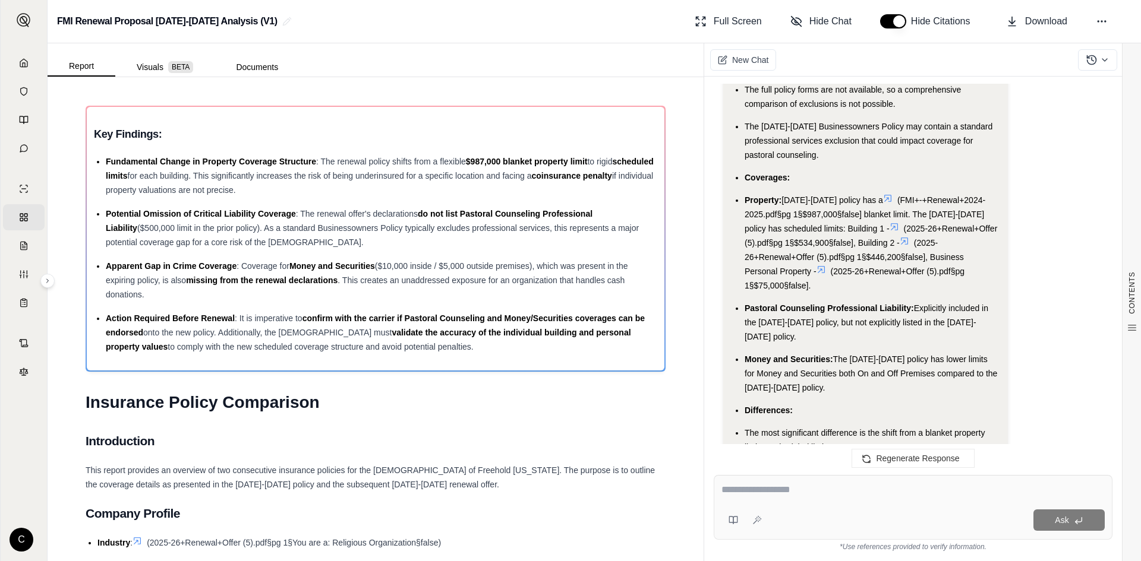
scroll to position [2265, 0]
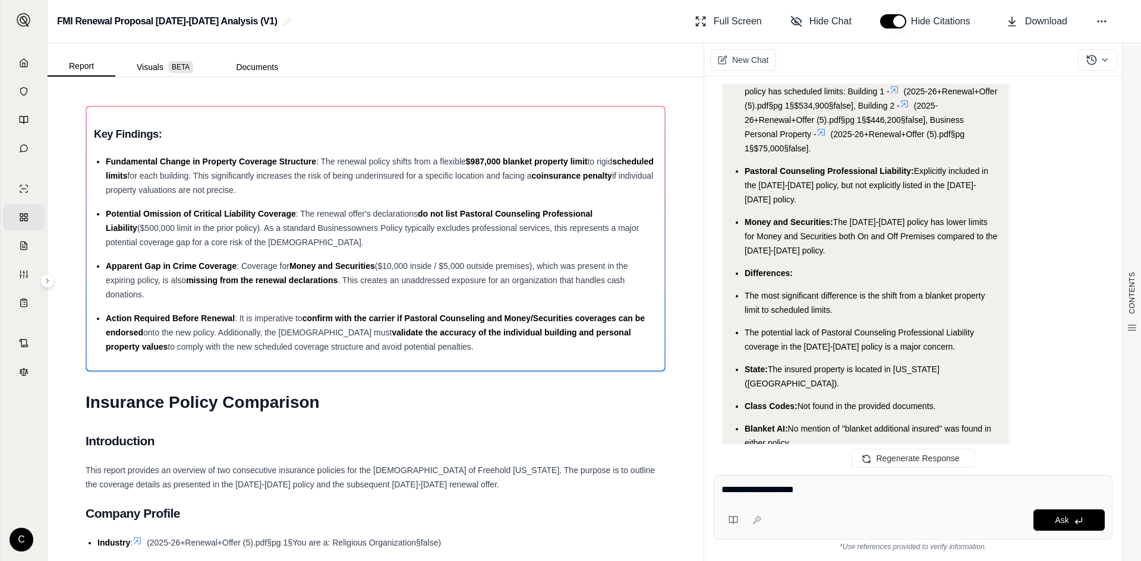
type textarea "**********"
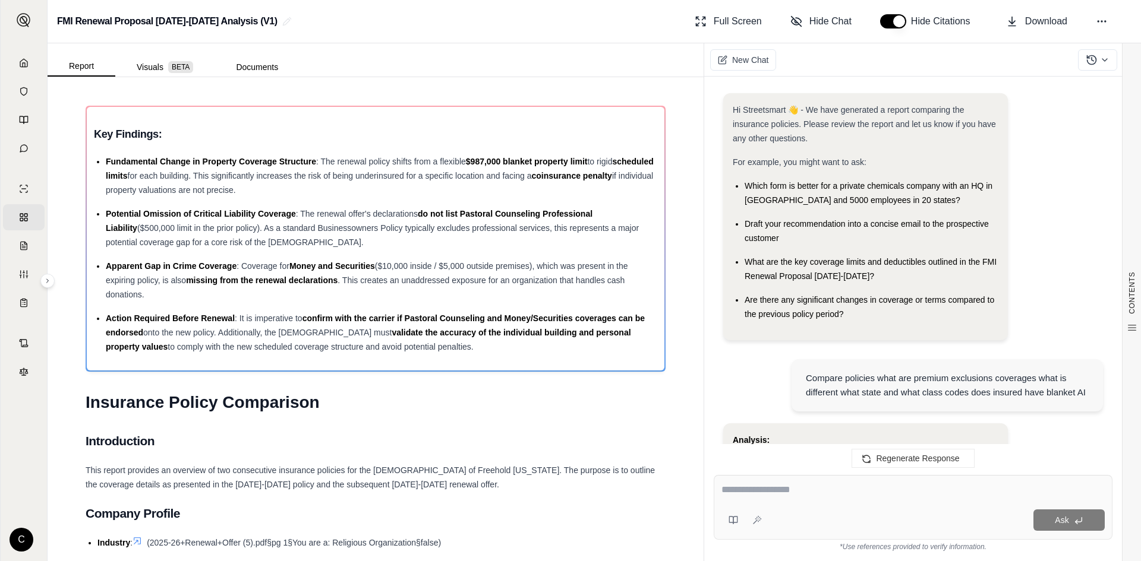
scroll to position [3291, 0]
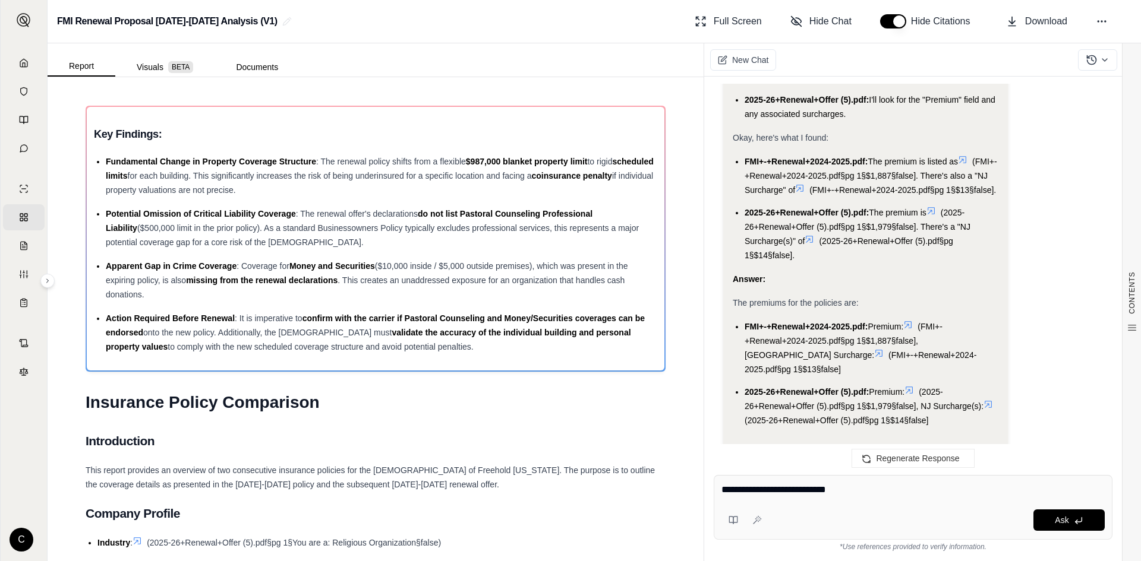
type textarea "**********"
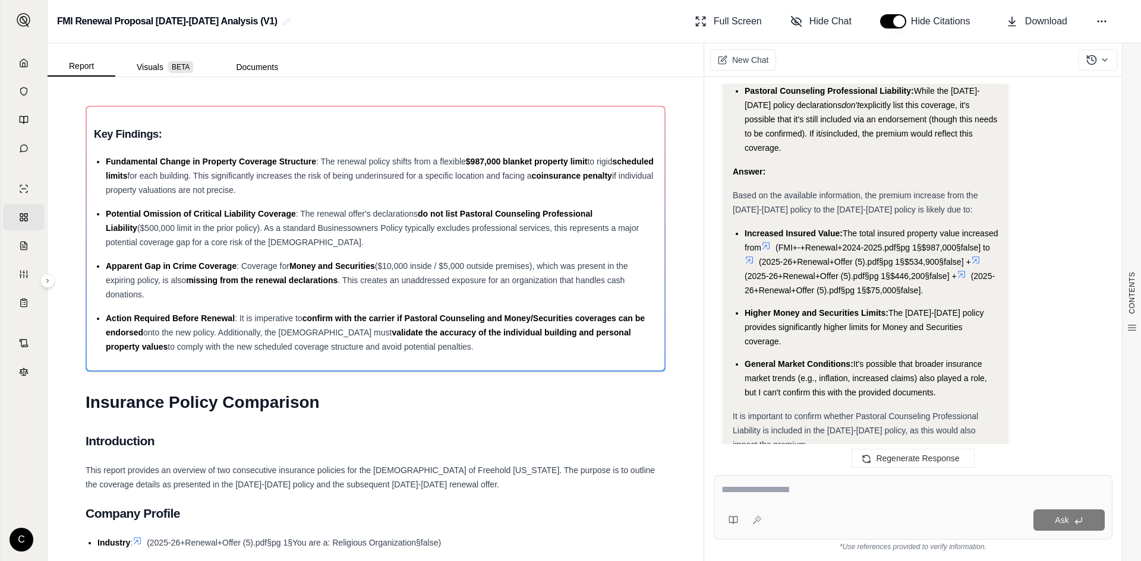
scroll to position [4552, 0]
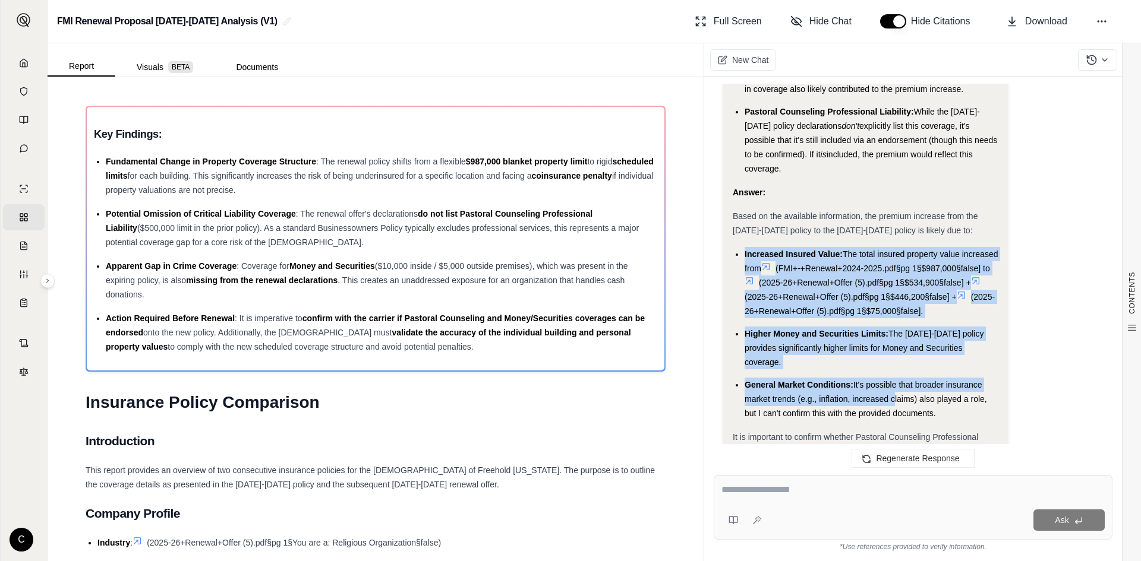
drag, startPoint x: 745, startPoint y: 210, endPoint x: 890, endPoint y: 375, distance: 219.3
click at [891, 375] on ul "Increased Insured Value: The total insured property value increased from (FMI+-…" at bounding box center [866, 333] width 266 height 173
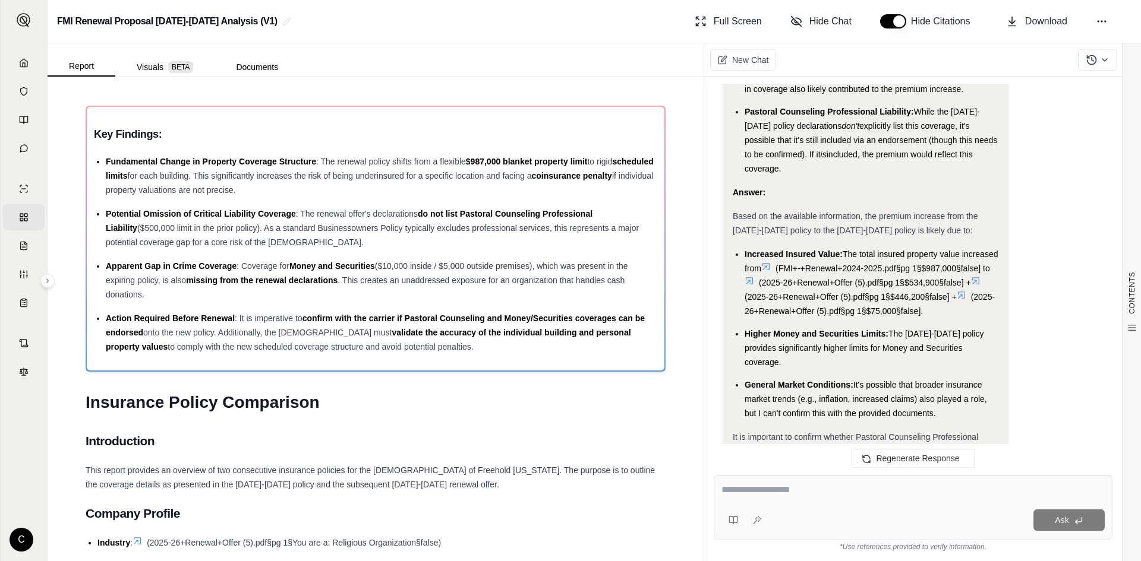
click at [837, 380] on span "General Market Conditions:" at bounding box center [798, 385] width 109 height 10
click at [751, 250] on span "Increased Insured Value:" at bounding box center [793, 255] width 98 height 10
drag, startPoint x: 743, startPoint y: 210, endPoint x: 842, endPoint y: 211, distance: 99.2
click at [842, 247] on ul "Increased Insured Value: The total insured property value increased from (FMI+-…" at bounding box center [866, 333] width 266 height 173
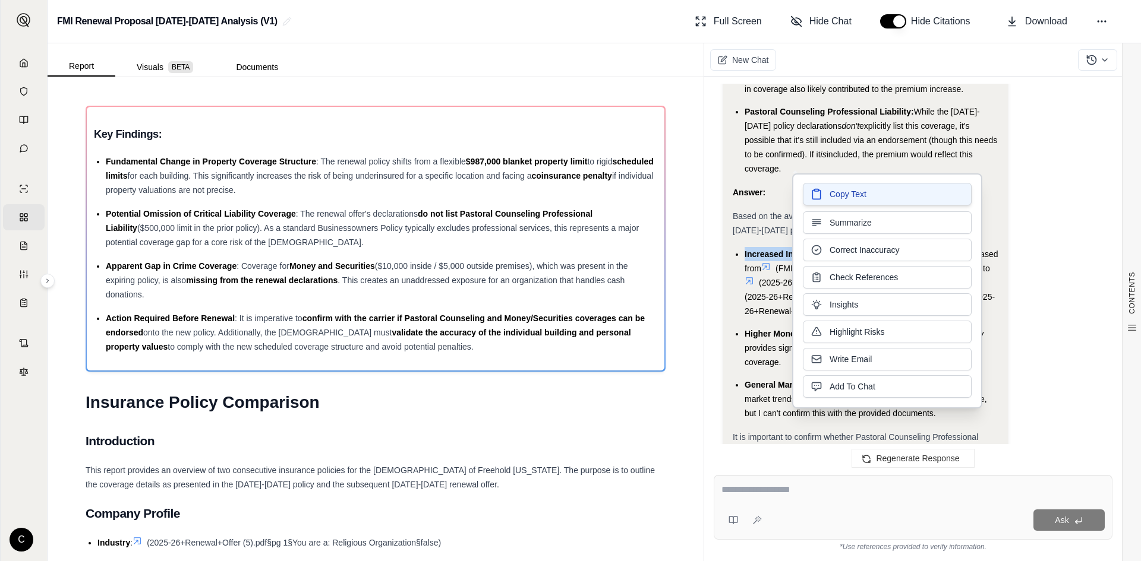
click at [848, 202] on button "Copy Text" at bounding box center [887, 194] width 169 height 23
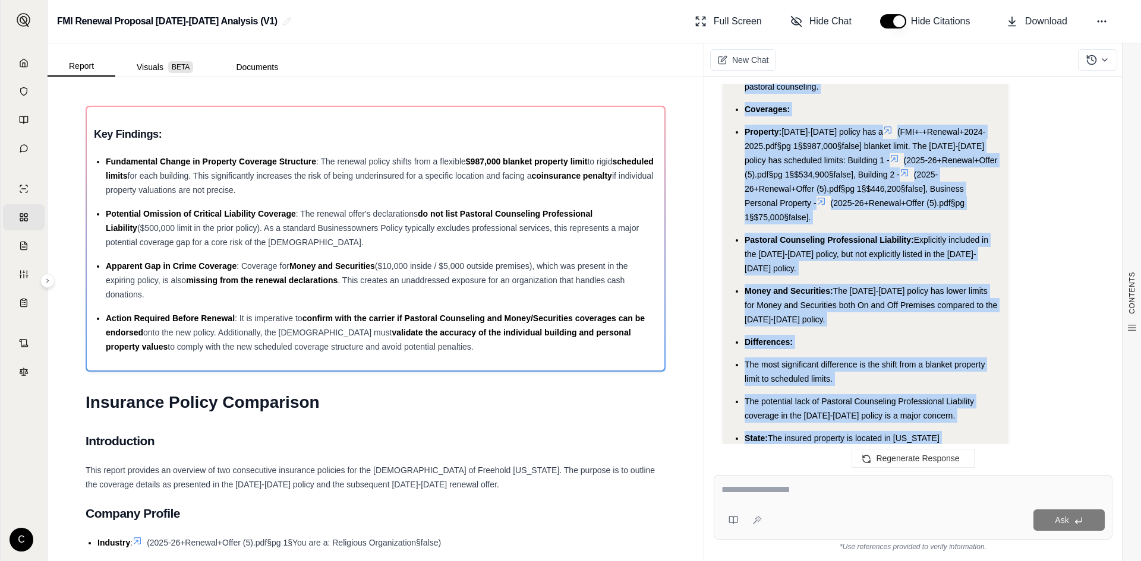
scroll to position [2275, 0]
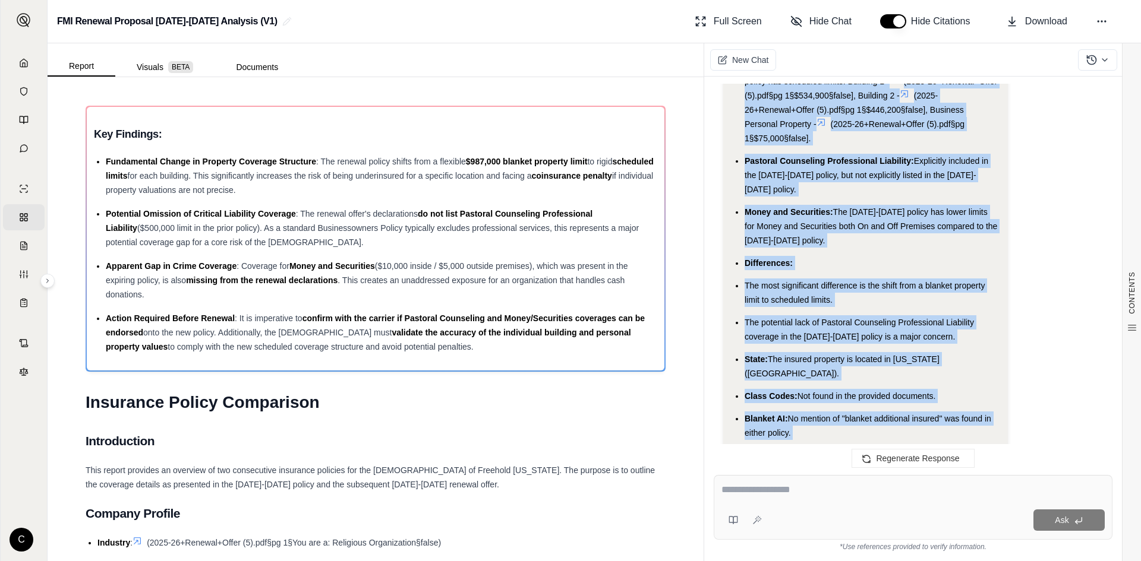
drag, startPoint x: 746, startPoint y: 238, endPoint x: 850, endPoint y: 391, distance: 185.2
click at [850, 391] on ul "Premium: [DATE]-[DATE] Policy: (FMI+-+Renewal+2024-2025.pdf§pg 1§$1,887§false) …" at bounding box center [866, 114] width 266 height 652
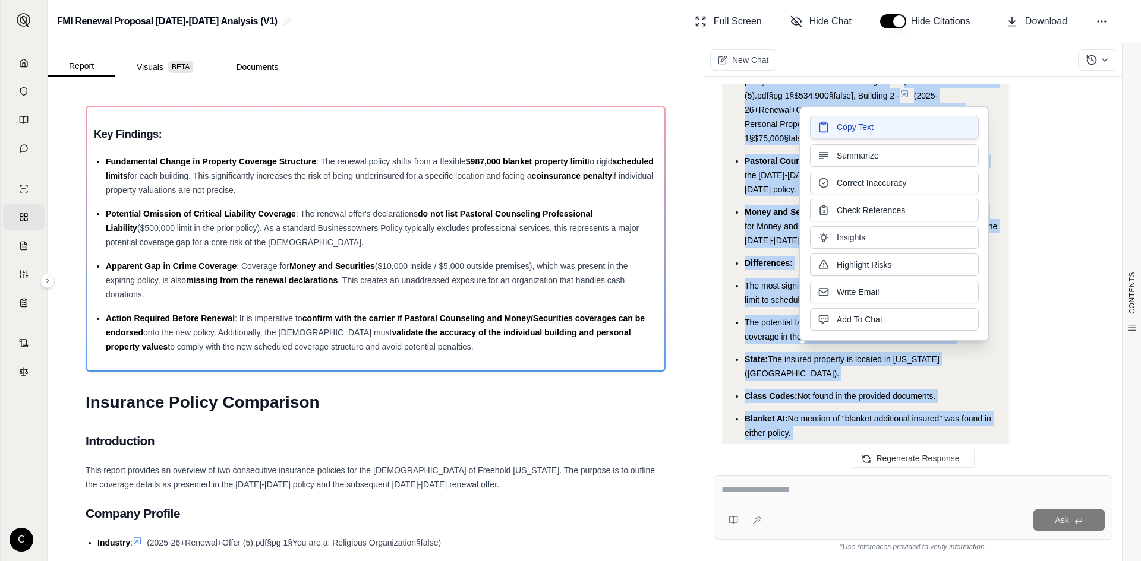
click at [844, 135] on button "Copy Text" at bounding box center [894, 127] width 169 height 23
